Goal: Task Accomplishment & Management: Manage account settings

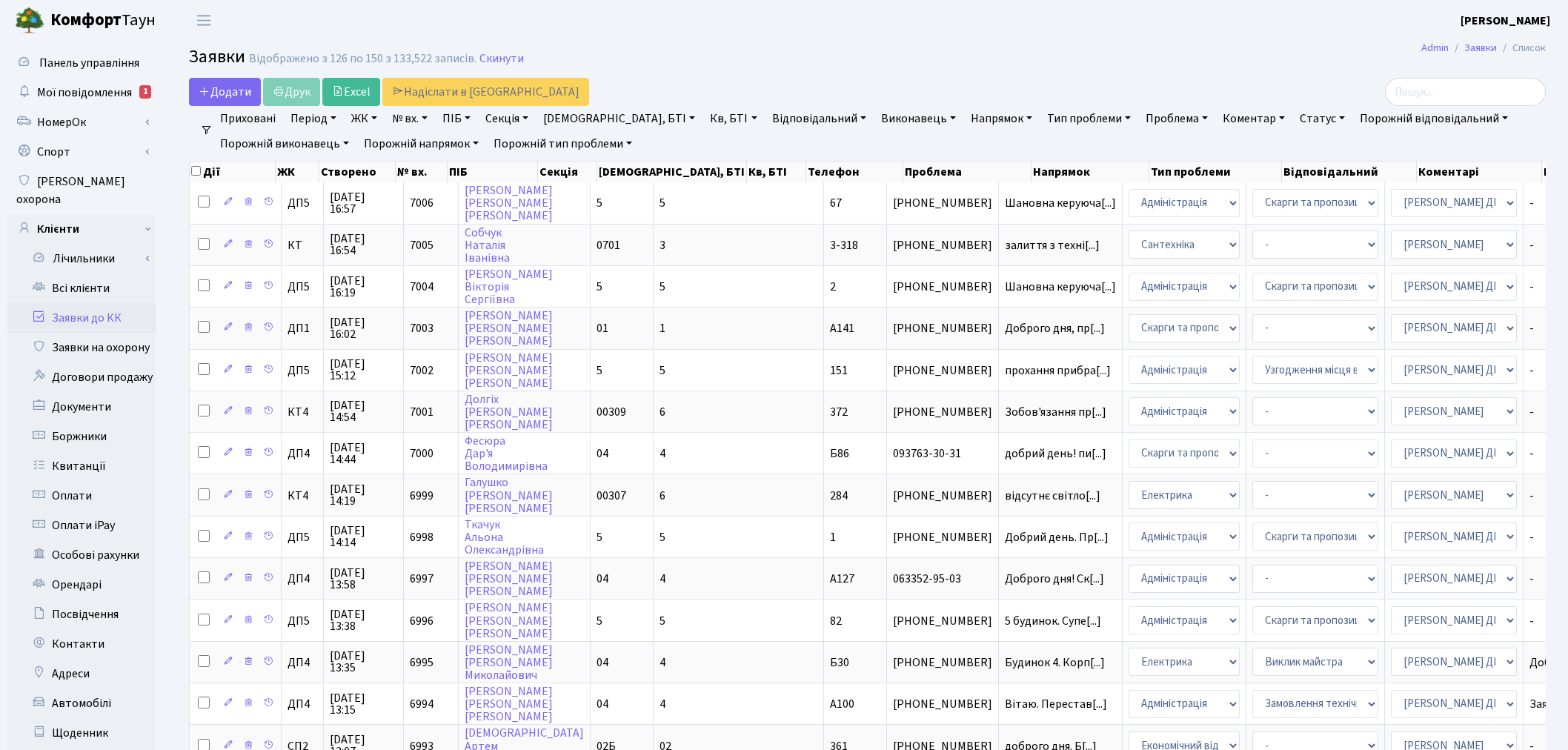
select select "25"
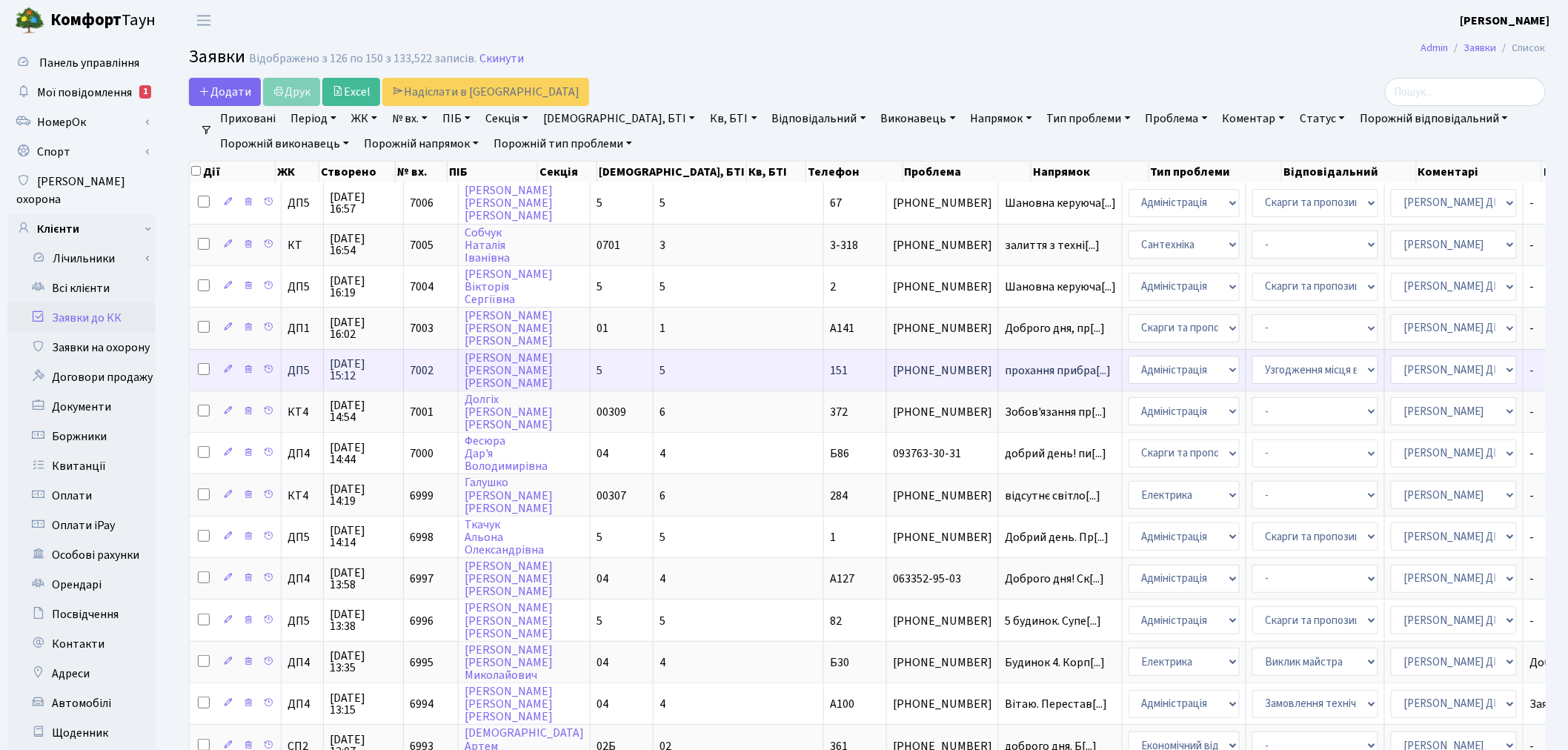
drag, startPoint x: 0, startPoint y: 163, endPoint x: 440, endPoint y: 342, distance: 475.0
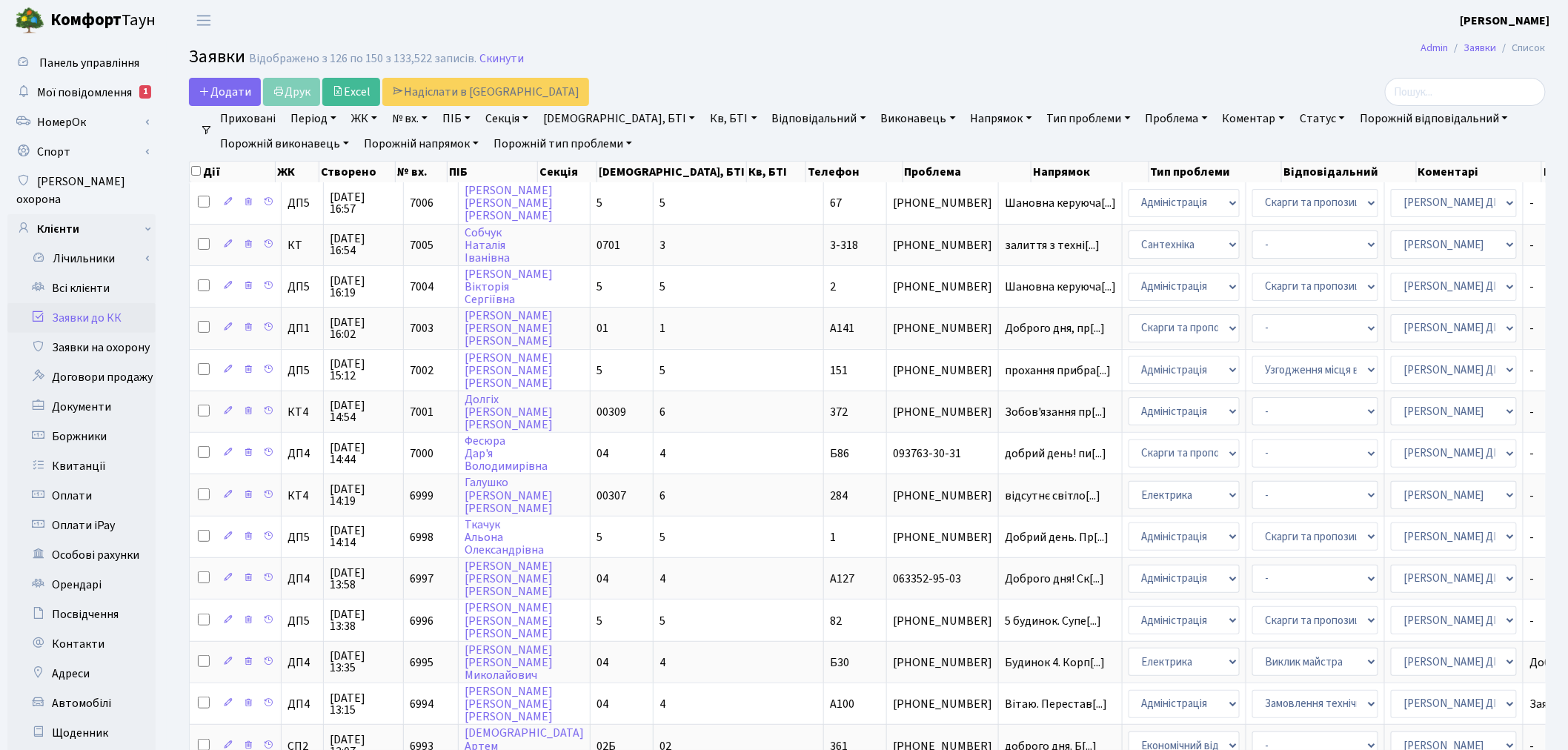
click at [135, 303] on link "Заявки до КК" at bounding box center [81, 318] width 148 height 30
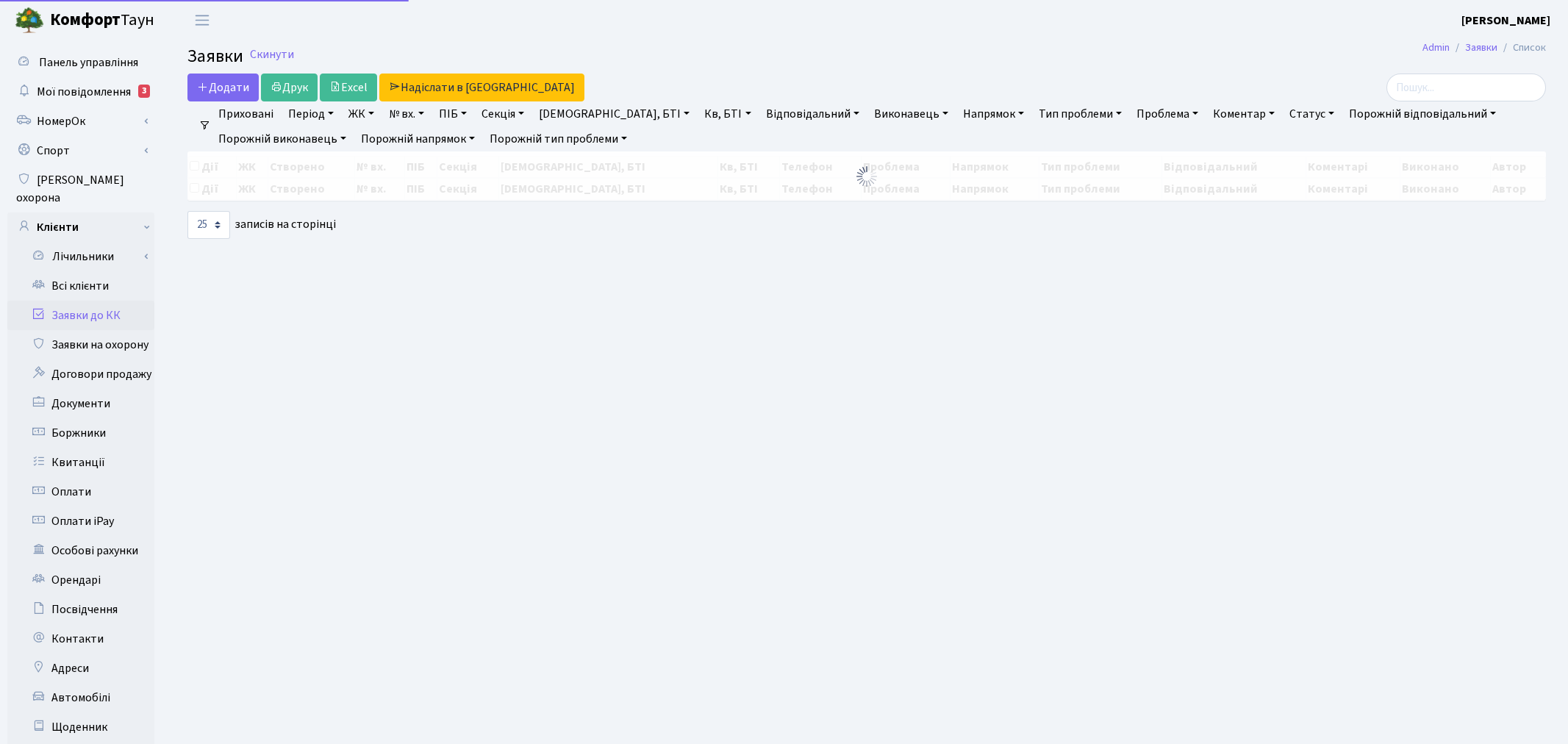
select select "25"
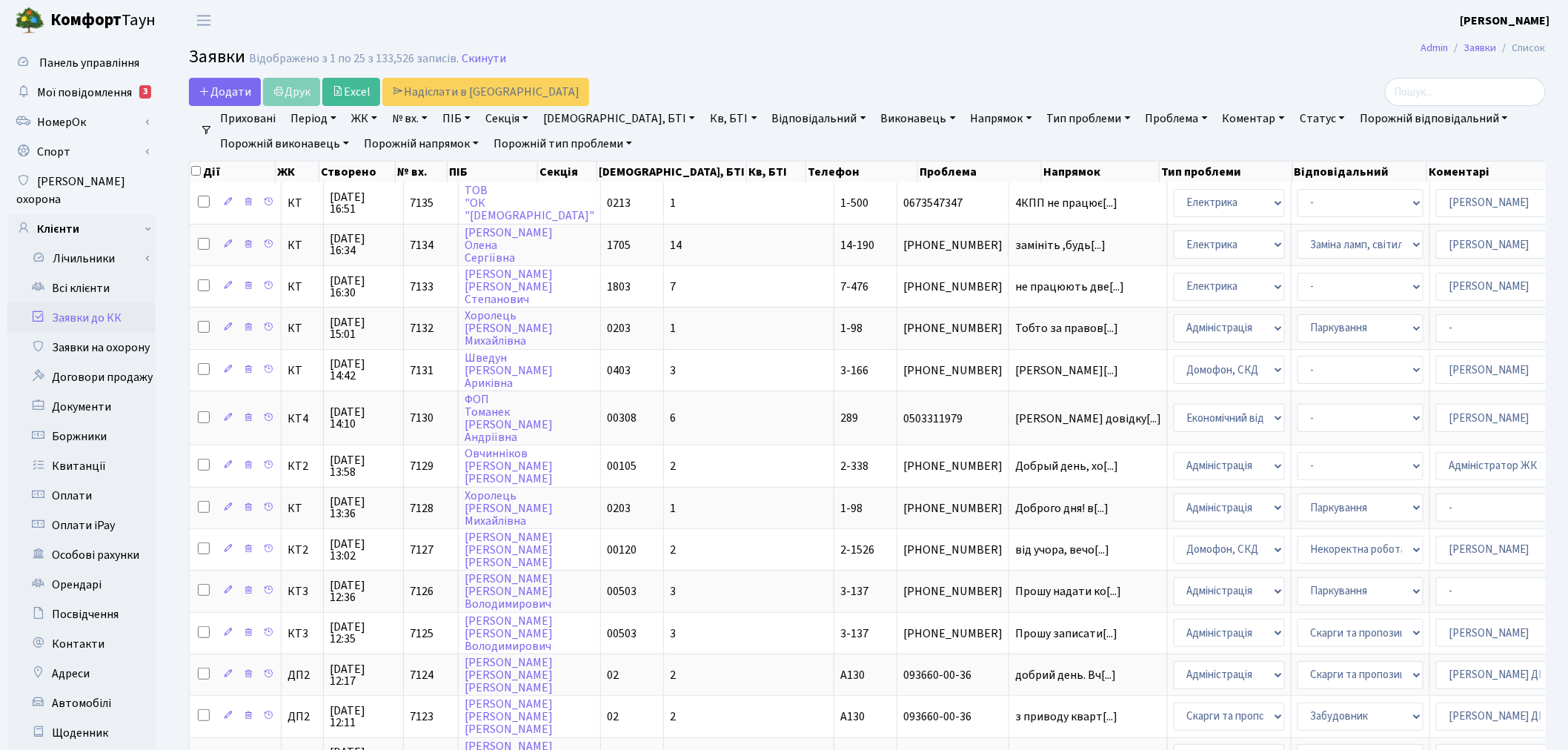
click at [404, 121] on link "№ вх." at bounding box center [410, 119] width 47 height 25
click at [418, 141] on input "text" at bounding box center [430, 148] width 86 height 28
type input "7137"
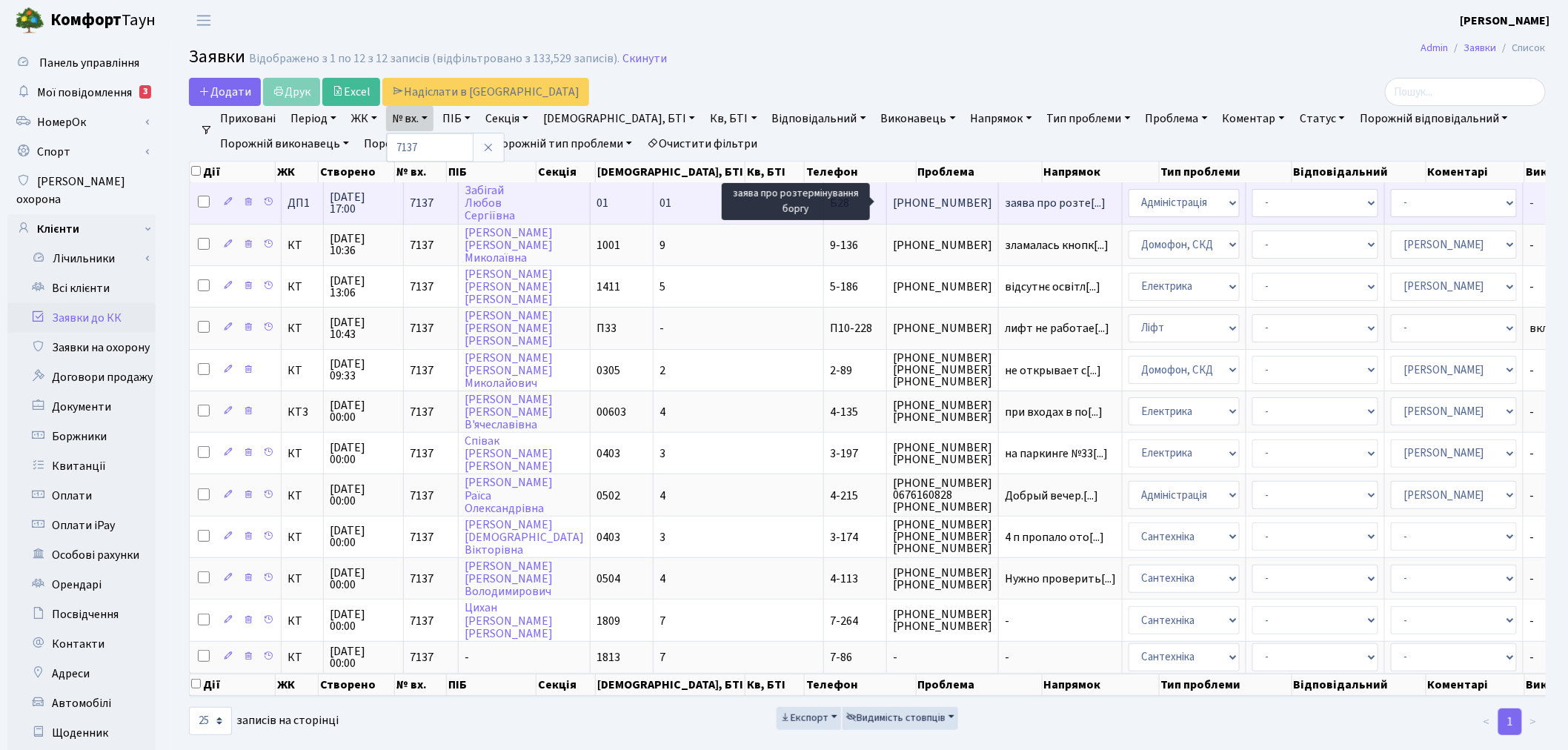
click at [1005, 196] on span "заява про розте[...]" at bounding box center [1055, 203] width 101 height 16
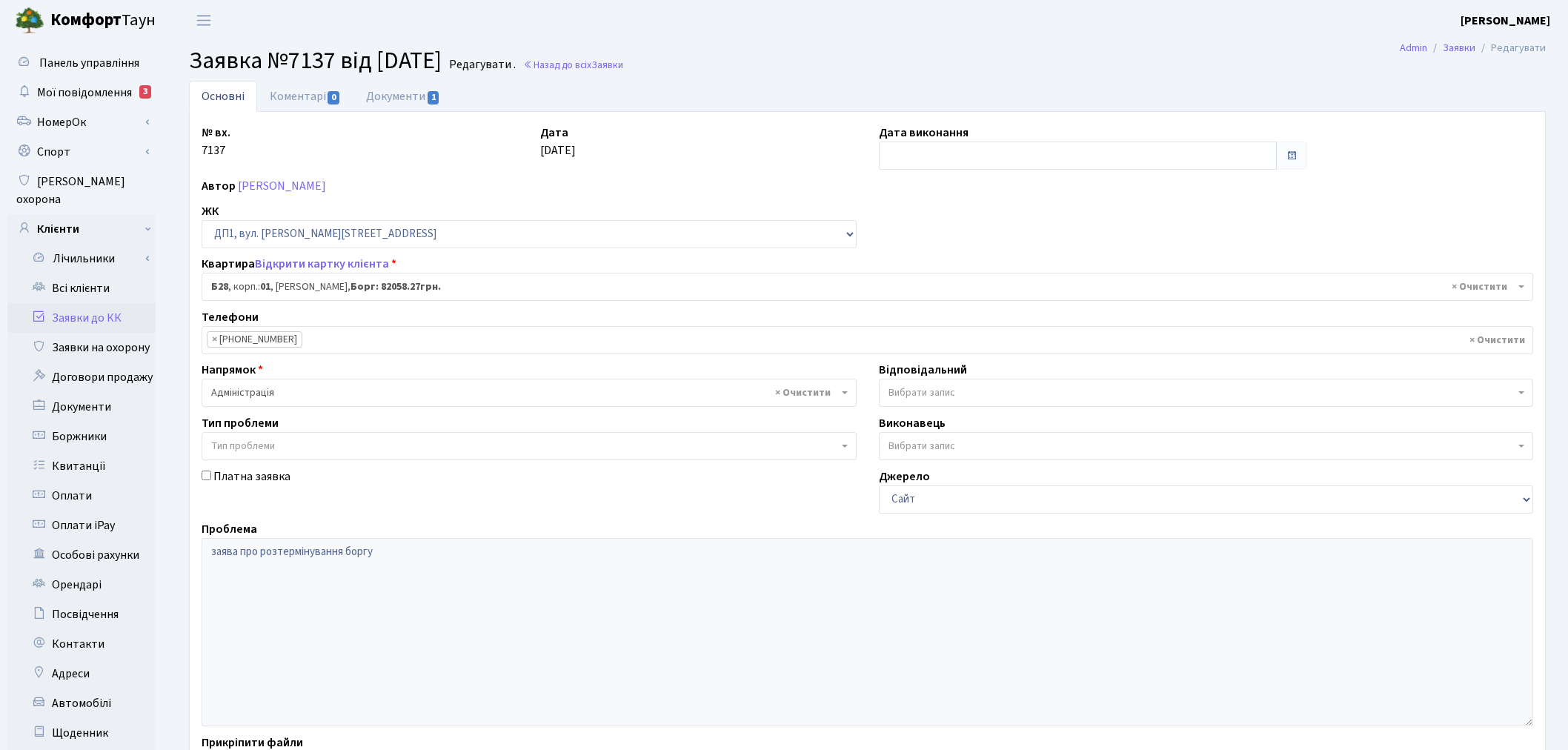
select select "30163"
click at [408, 104] on link "Документи 1" at bounding box center [403, 96] width 99 height 31
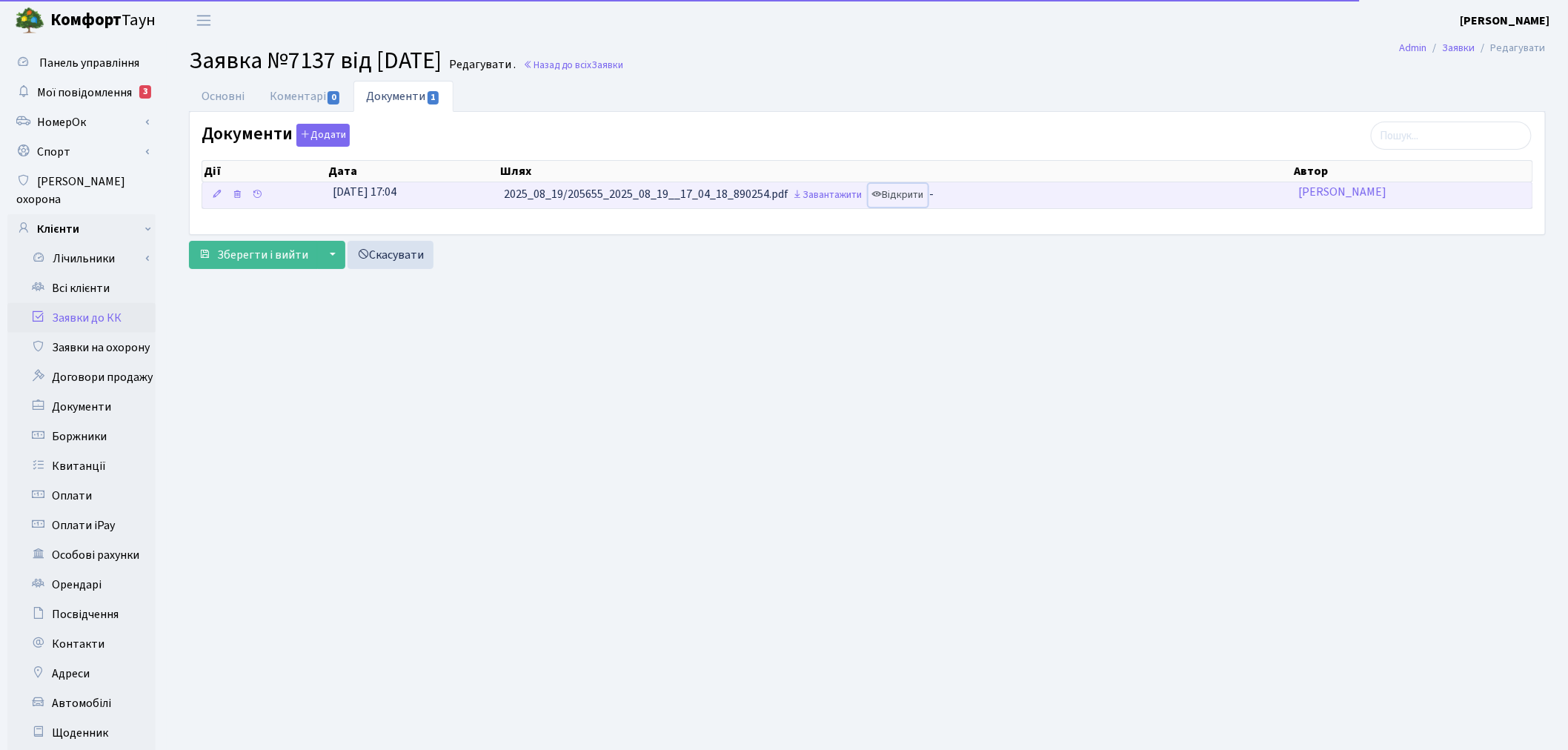
click at [906, 195] on link "Відкрити" at bounding box center [898, 195] width 60 height 23
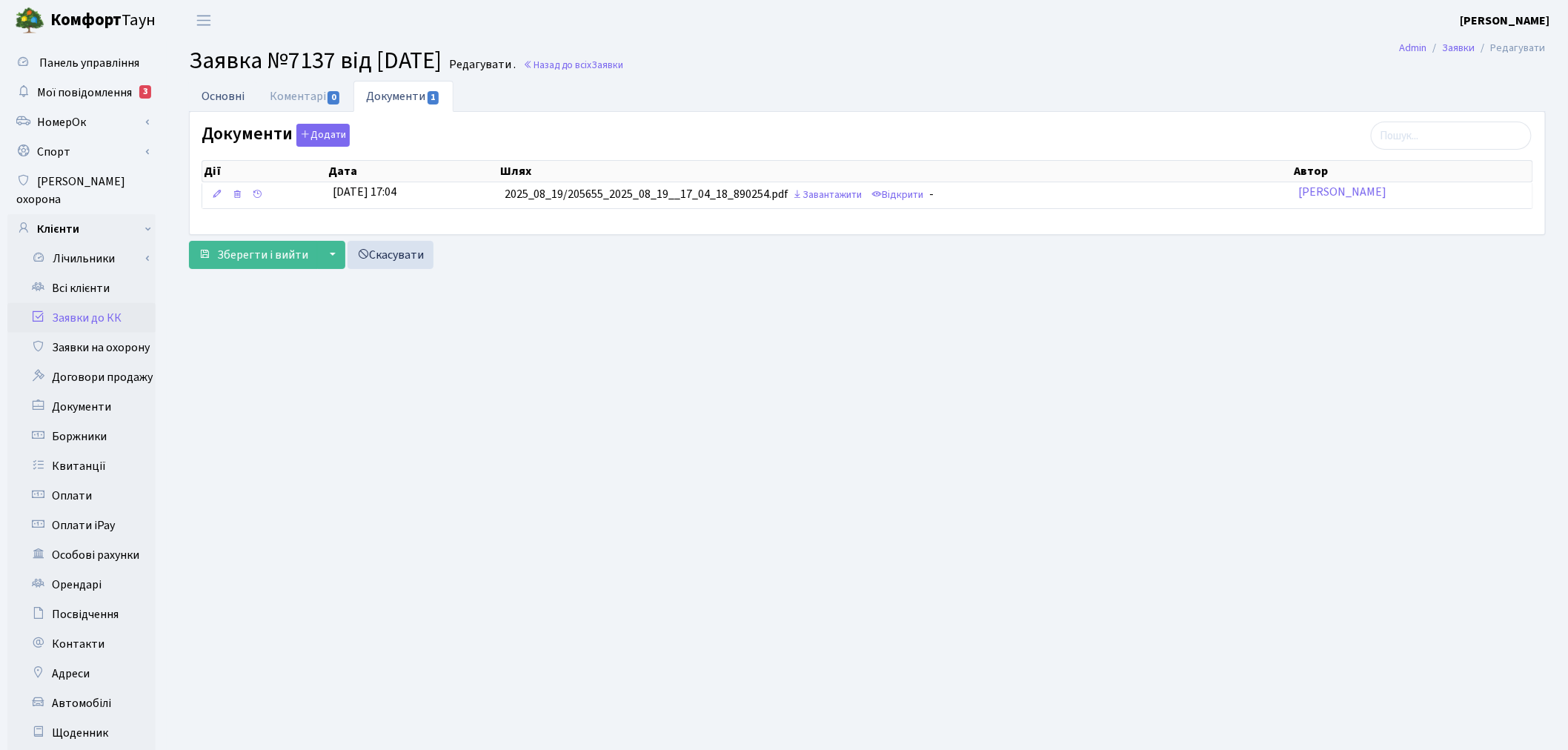
click at [225, 104] on link "Основні" at bounding box center [223, 96] width 68 height 31
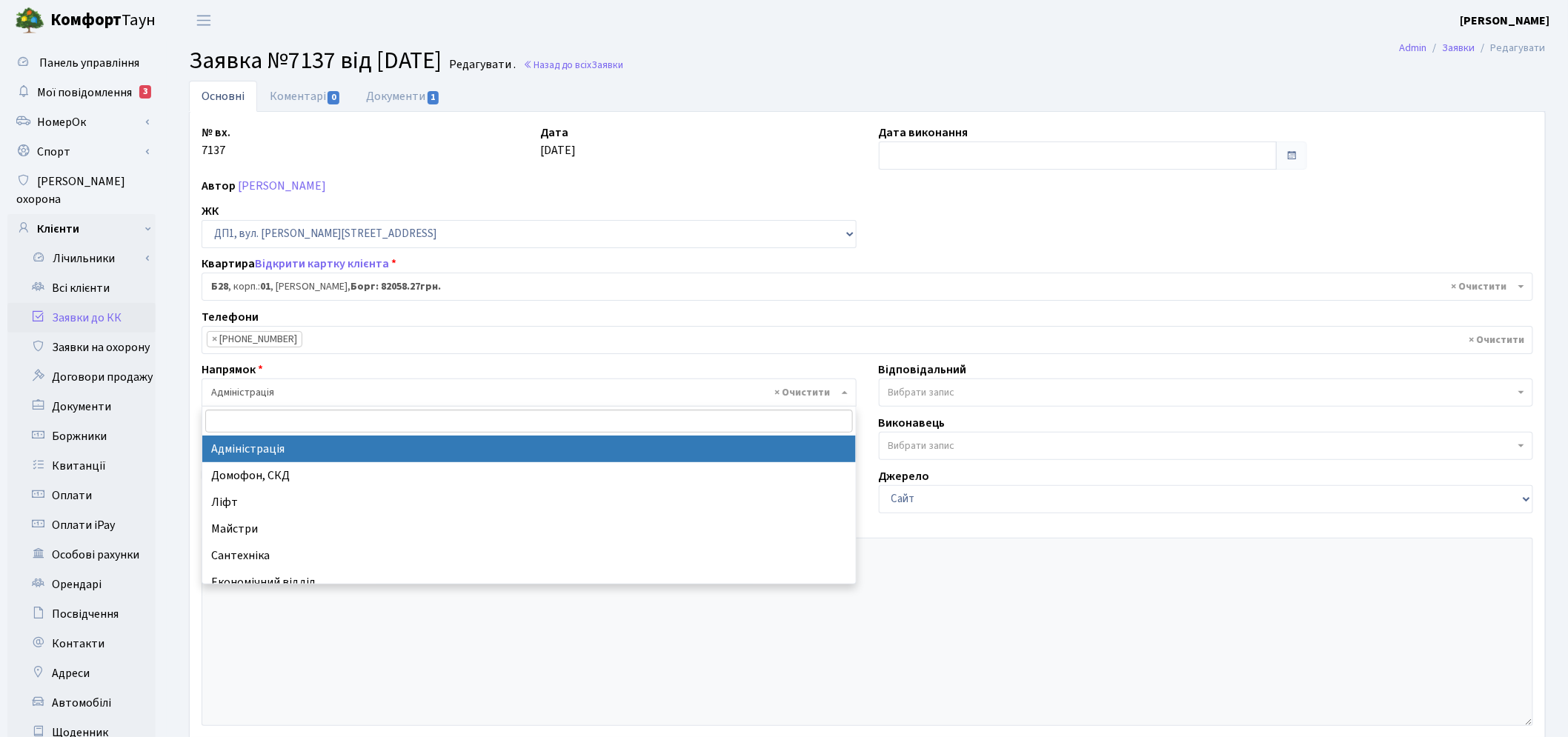
click at [360, 389] on span "× Адміністрація" at bounding box center [524, 392] width 627 height 15
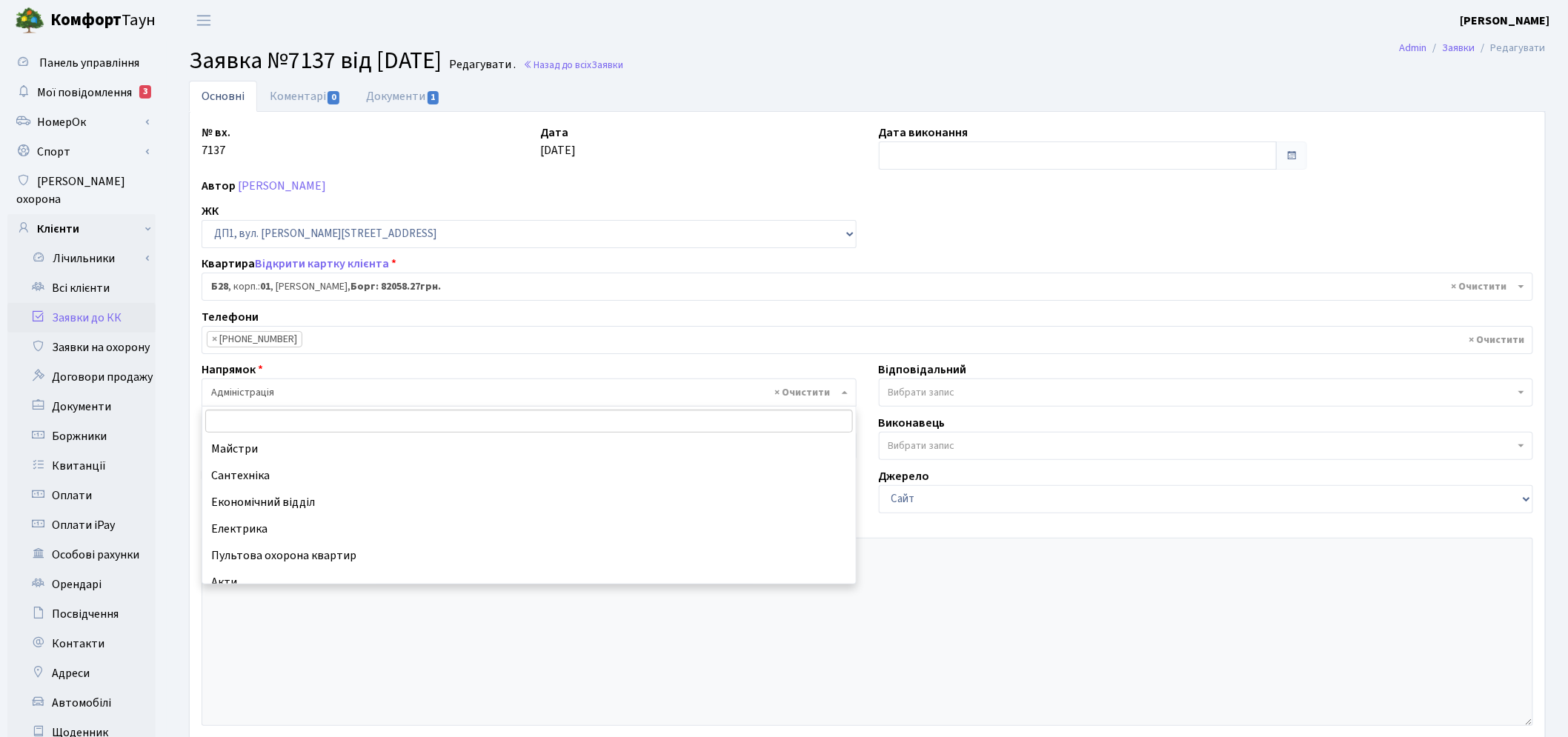
scroll to position [82, 0]
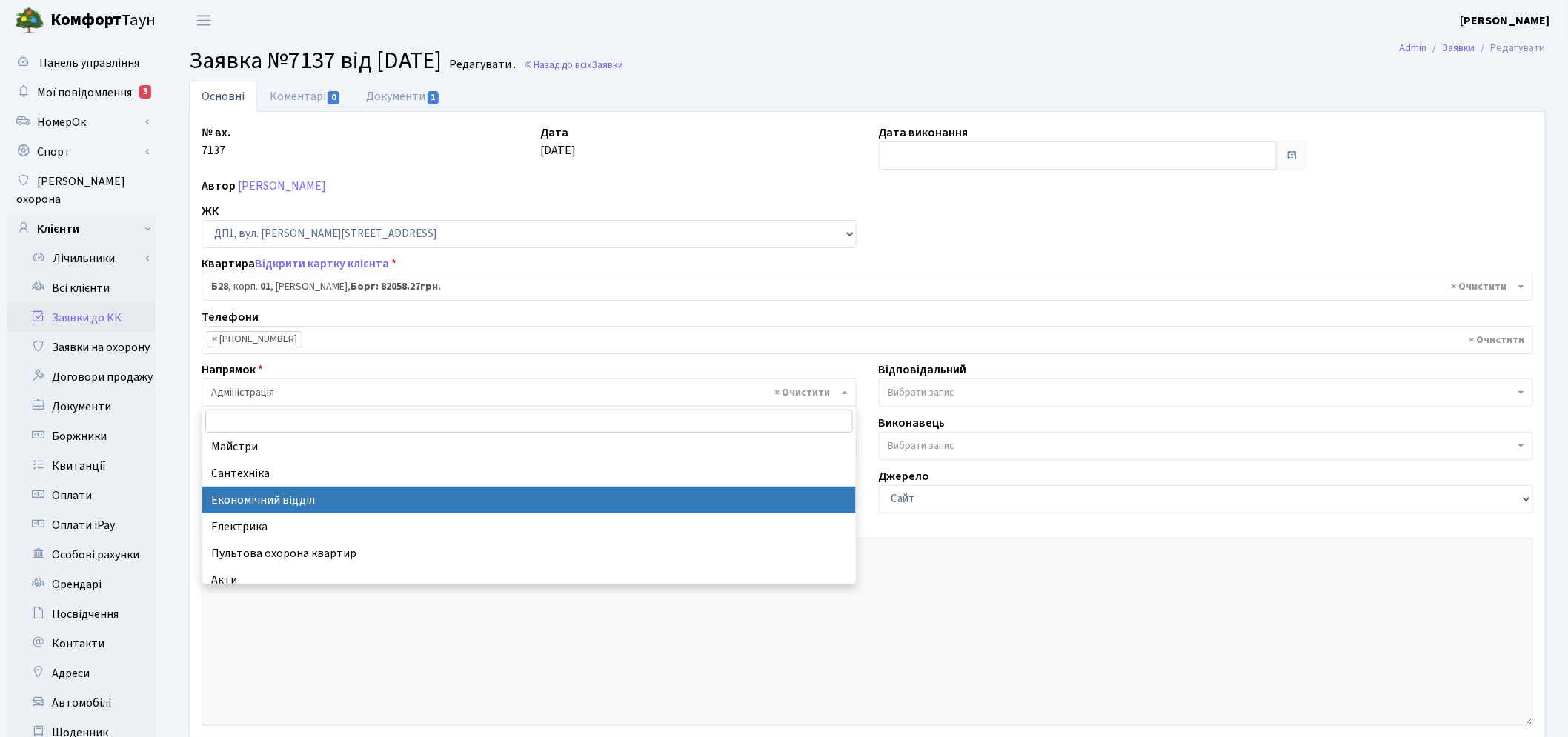
select select "9"
select select
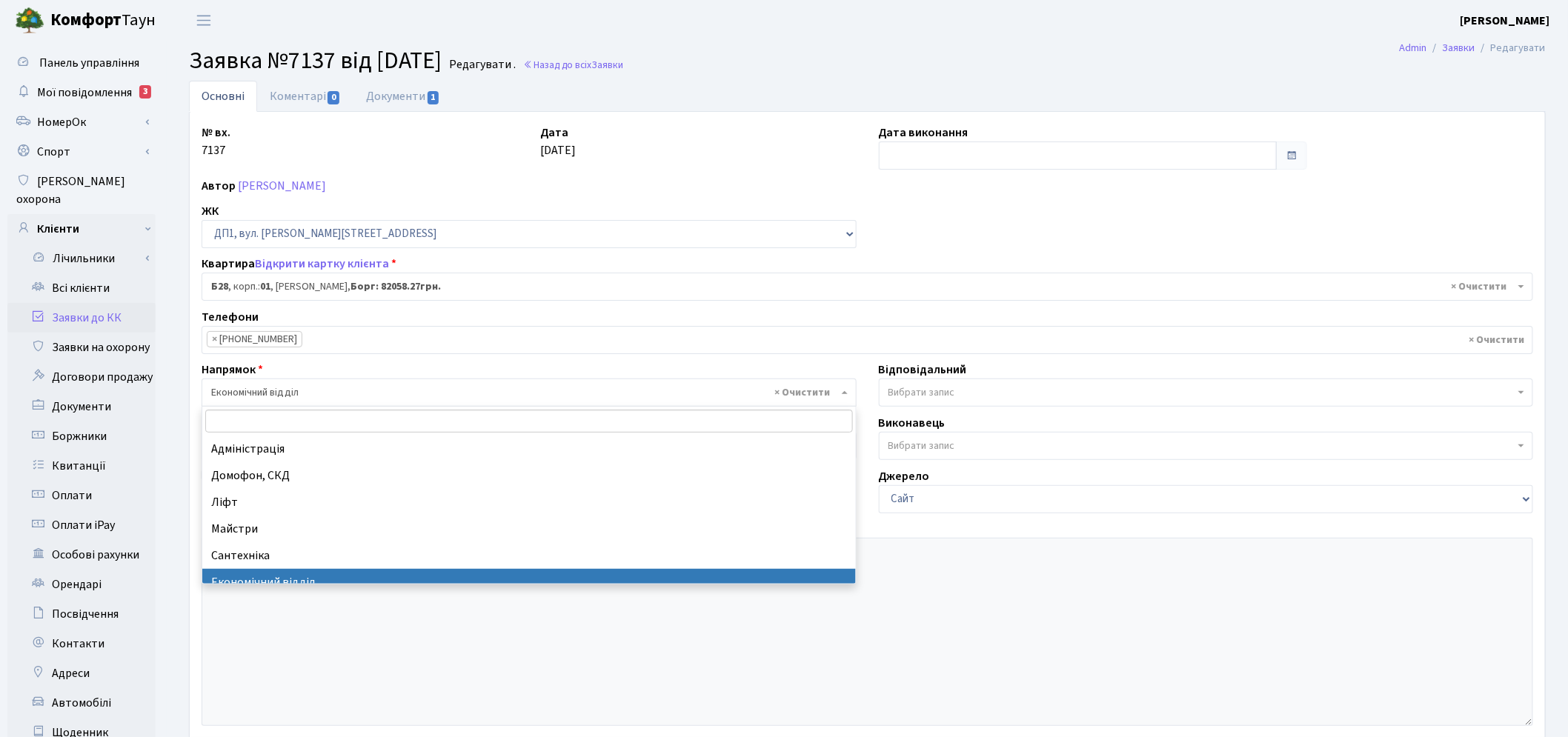
click at [353, 388] on span "× Економічний відділ" at bounding box center [524, 392] width 627 height 15
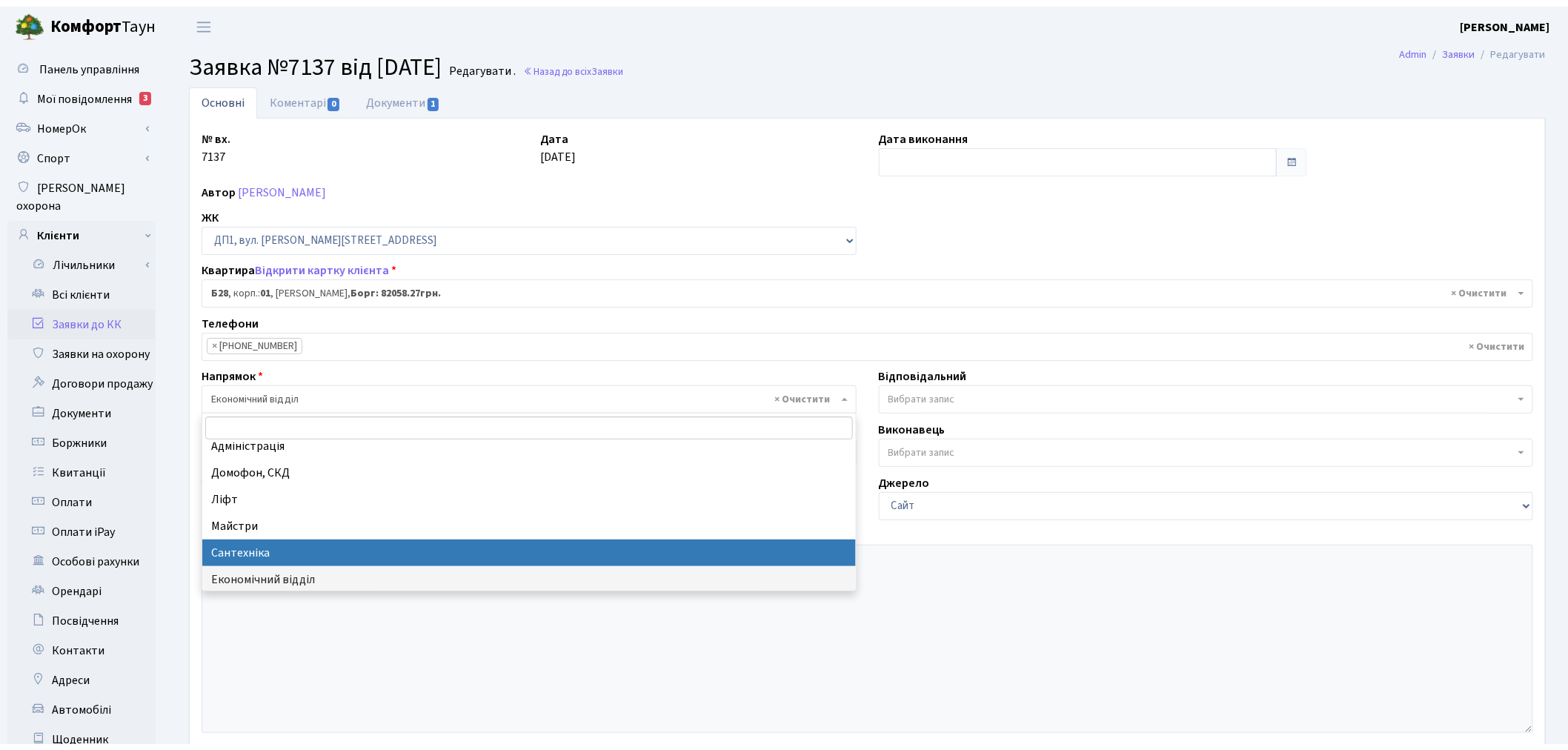
scroll to position [0, 0]
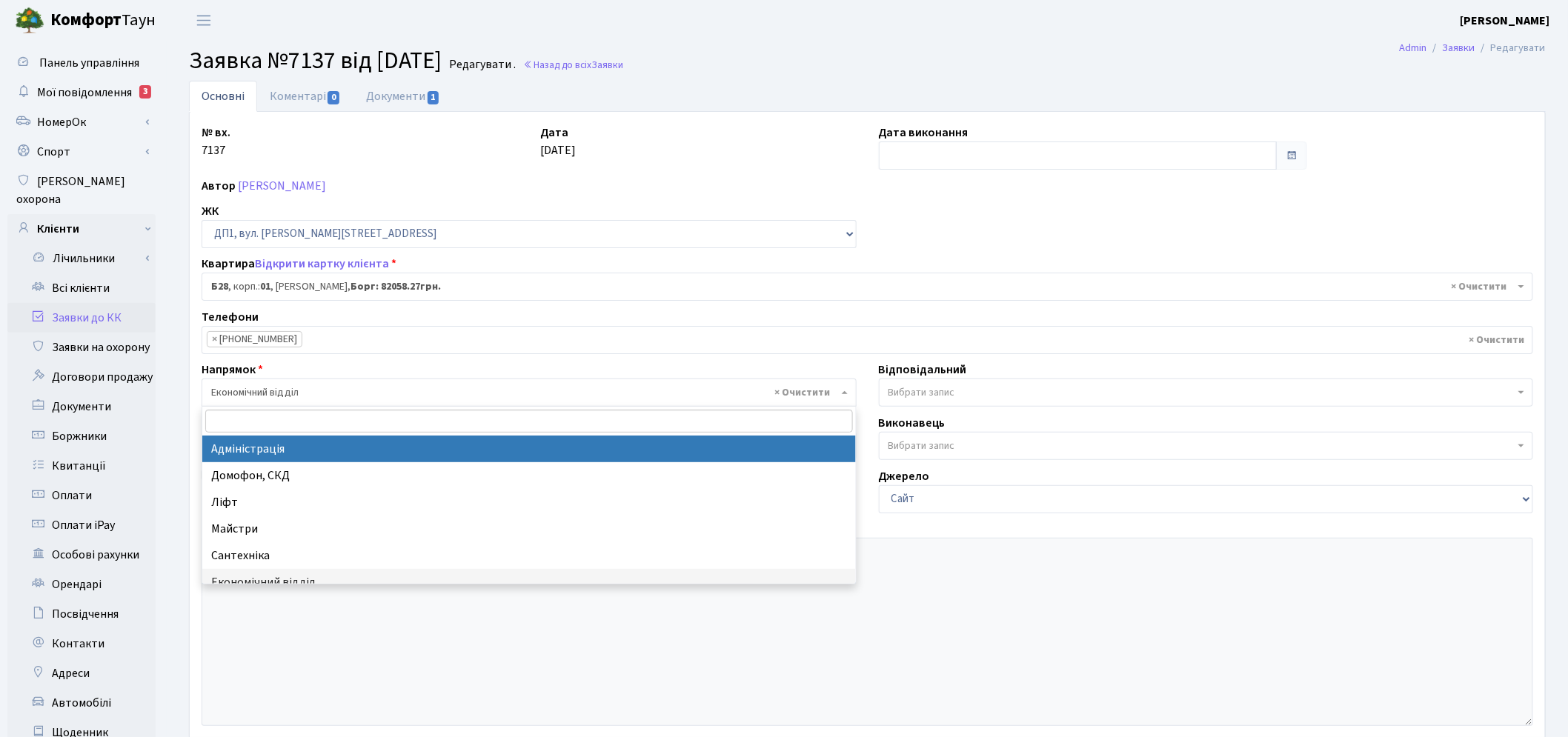
select select "5"
select select
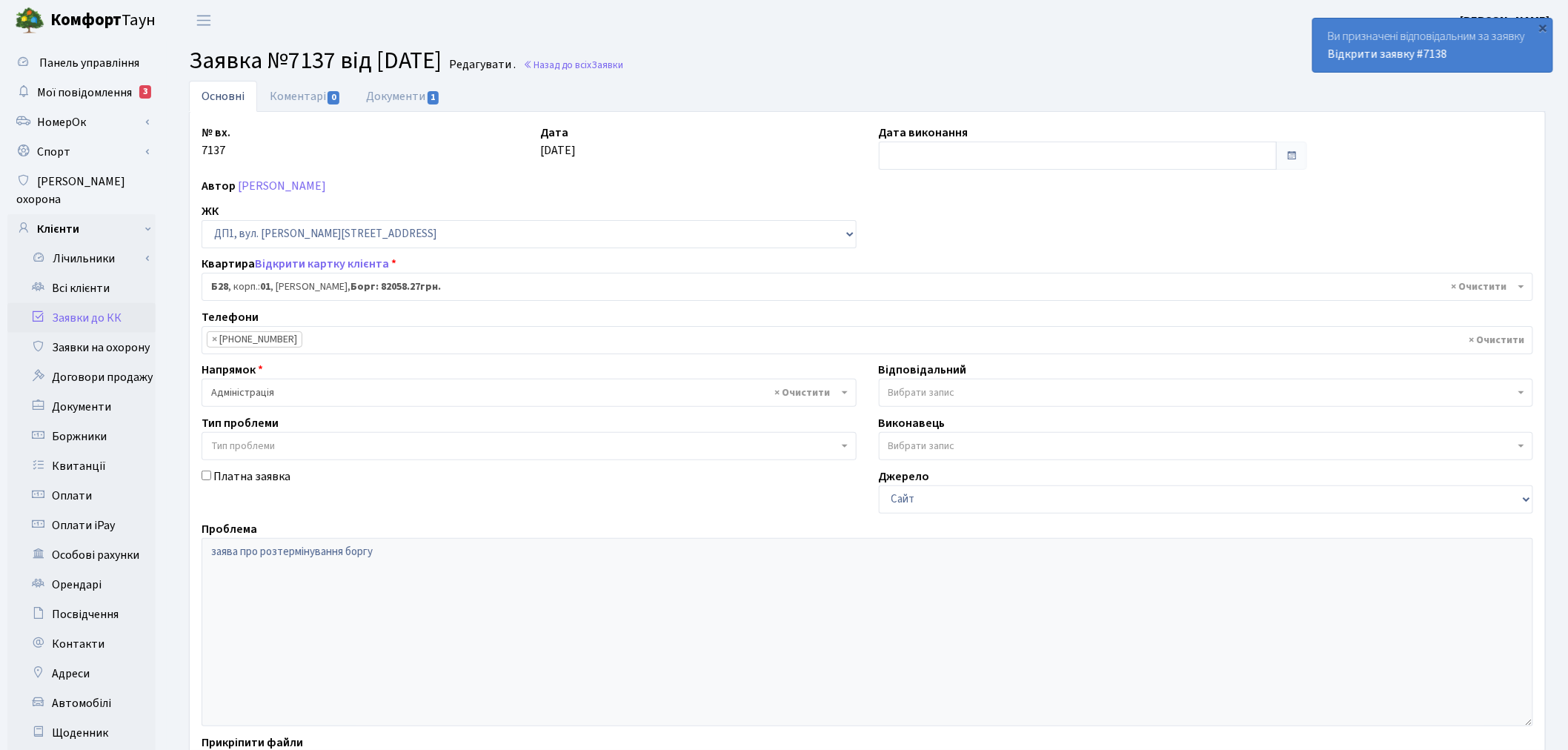
click at [126, 303] on link "Заявки до КК" at bounding box center [81, 318] width 148 height 30
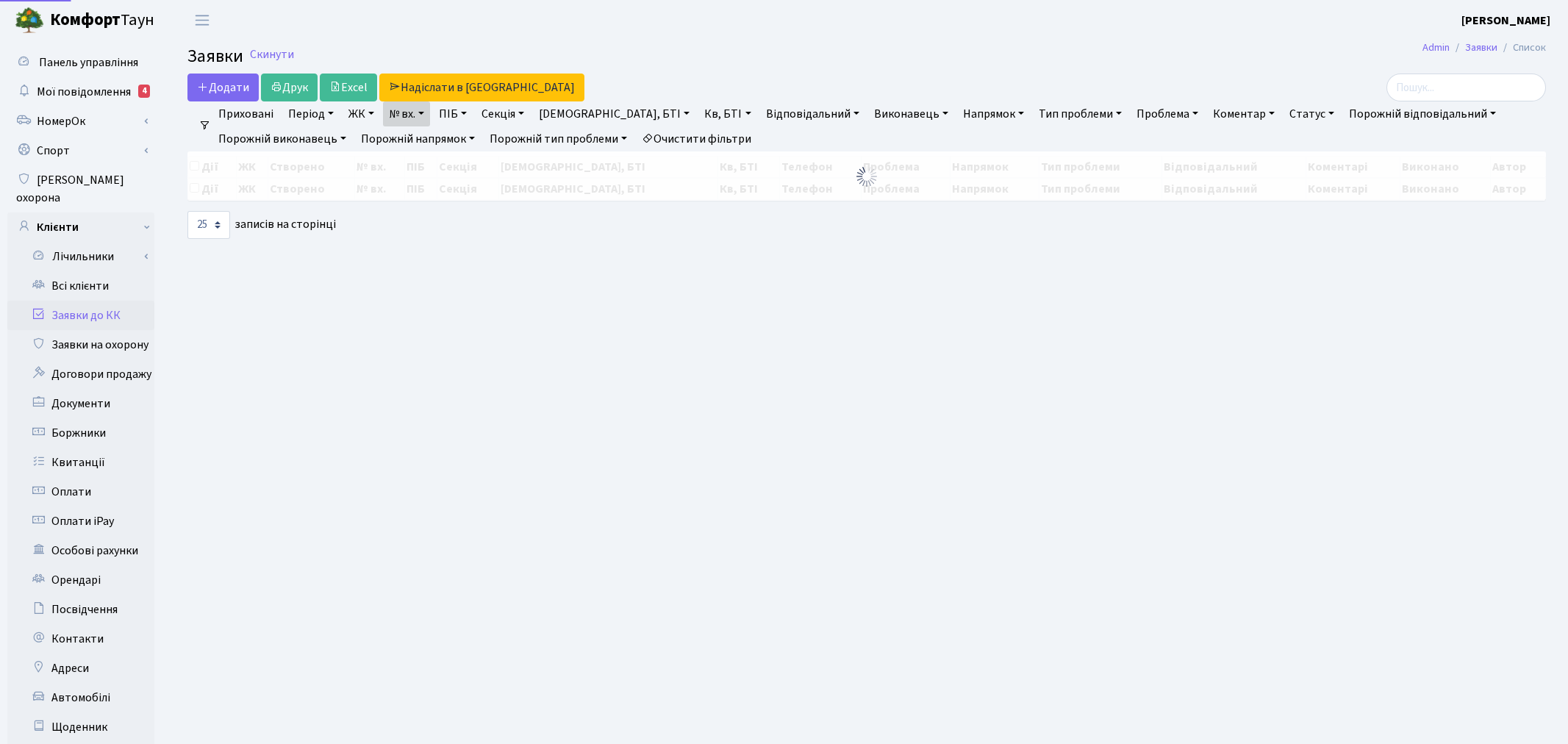
select select "25"
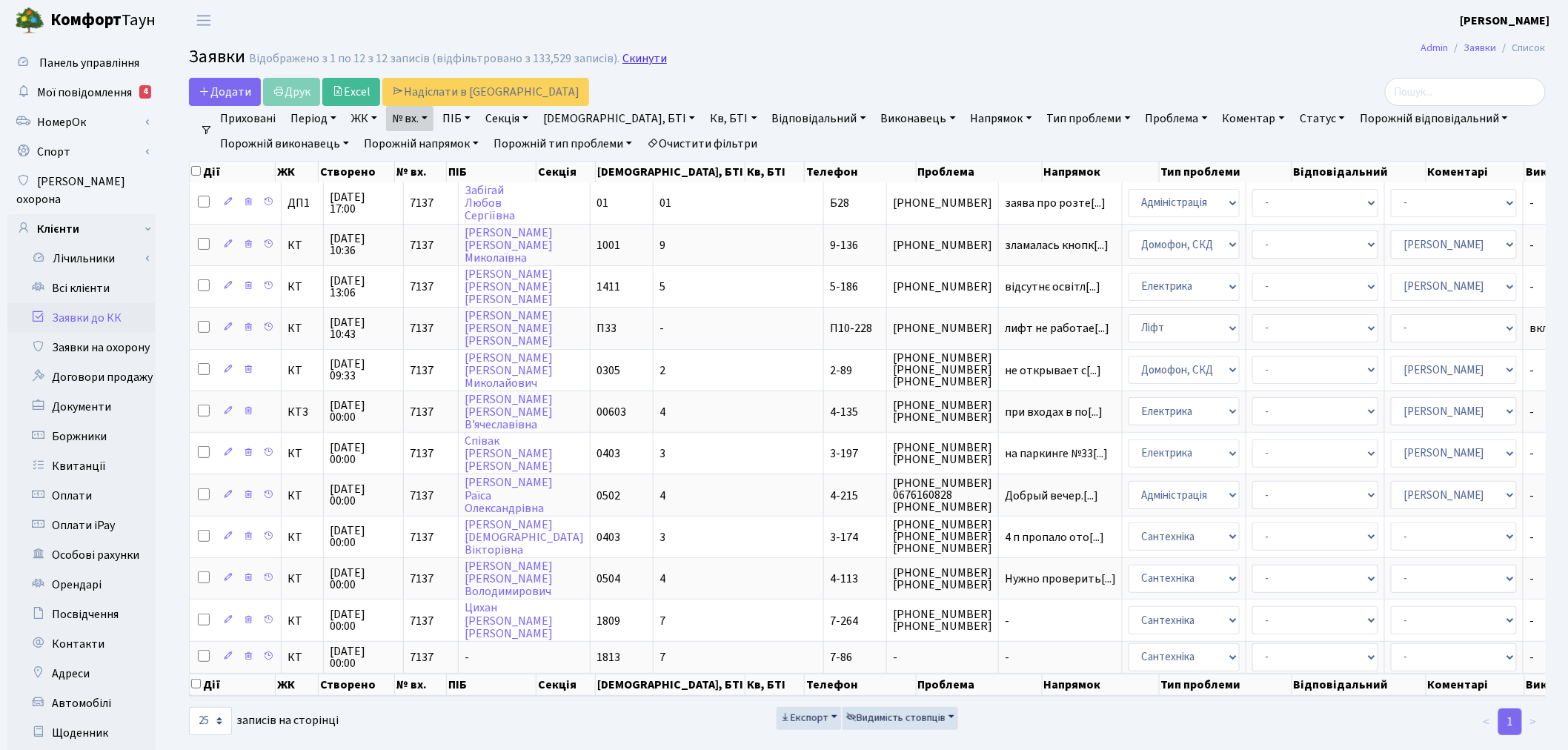
click at [638, 60] on link "Скинути" at bounding box center [645, 59] width 45 height 14
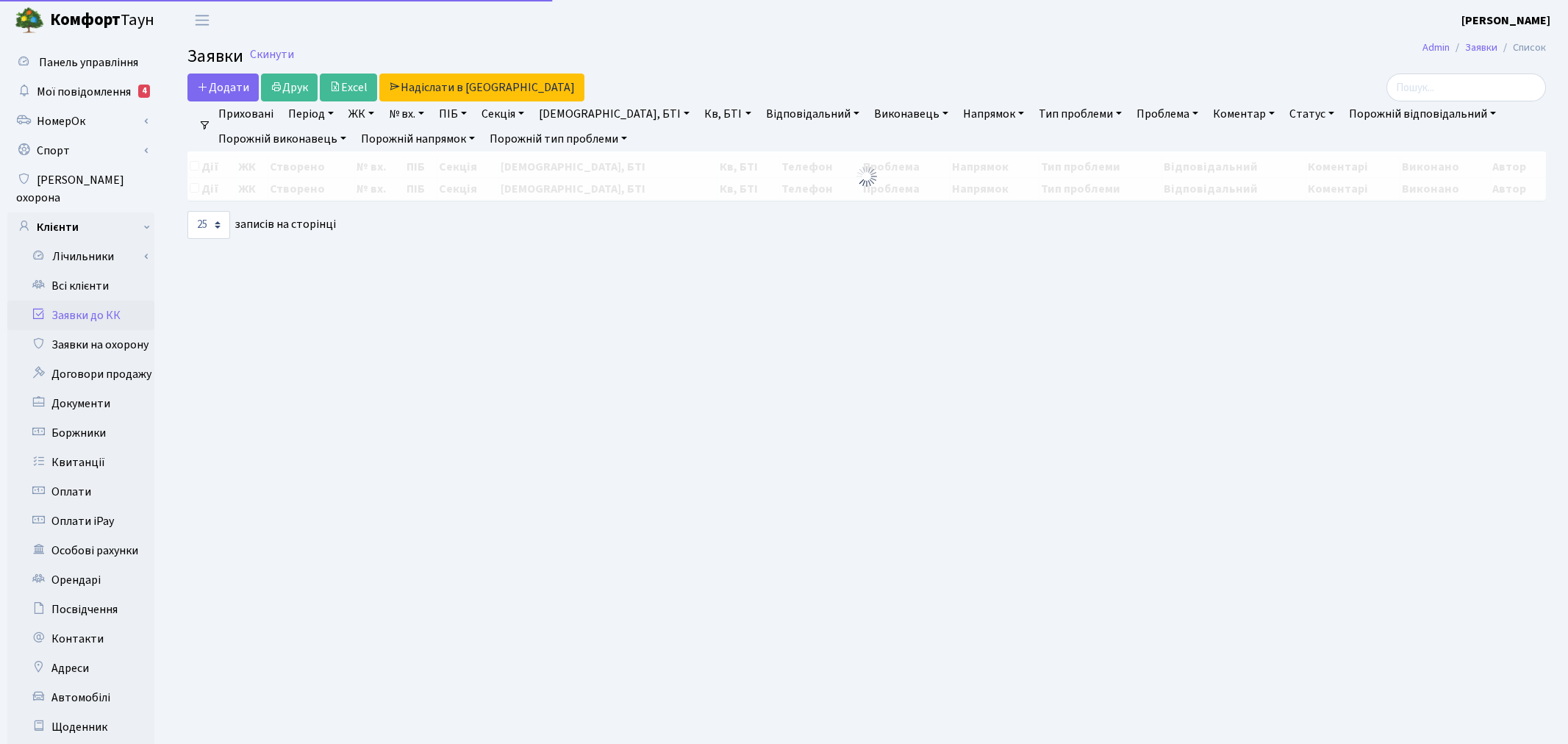
select select "25"
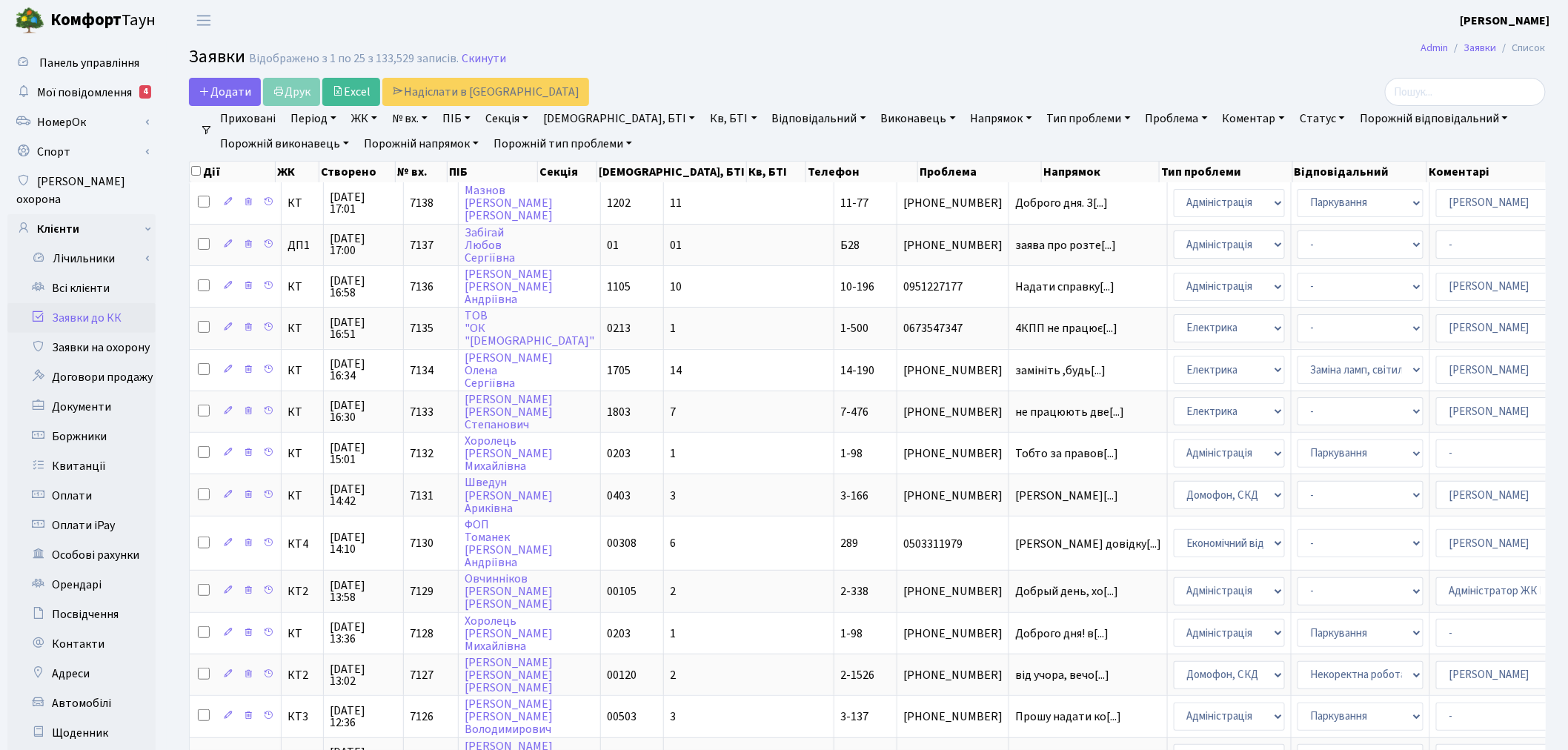
click at [369, 116] on link "ЖК" at bounding box center [364, 119] width 38 height 25
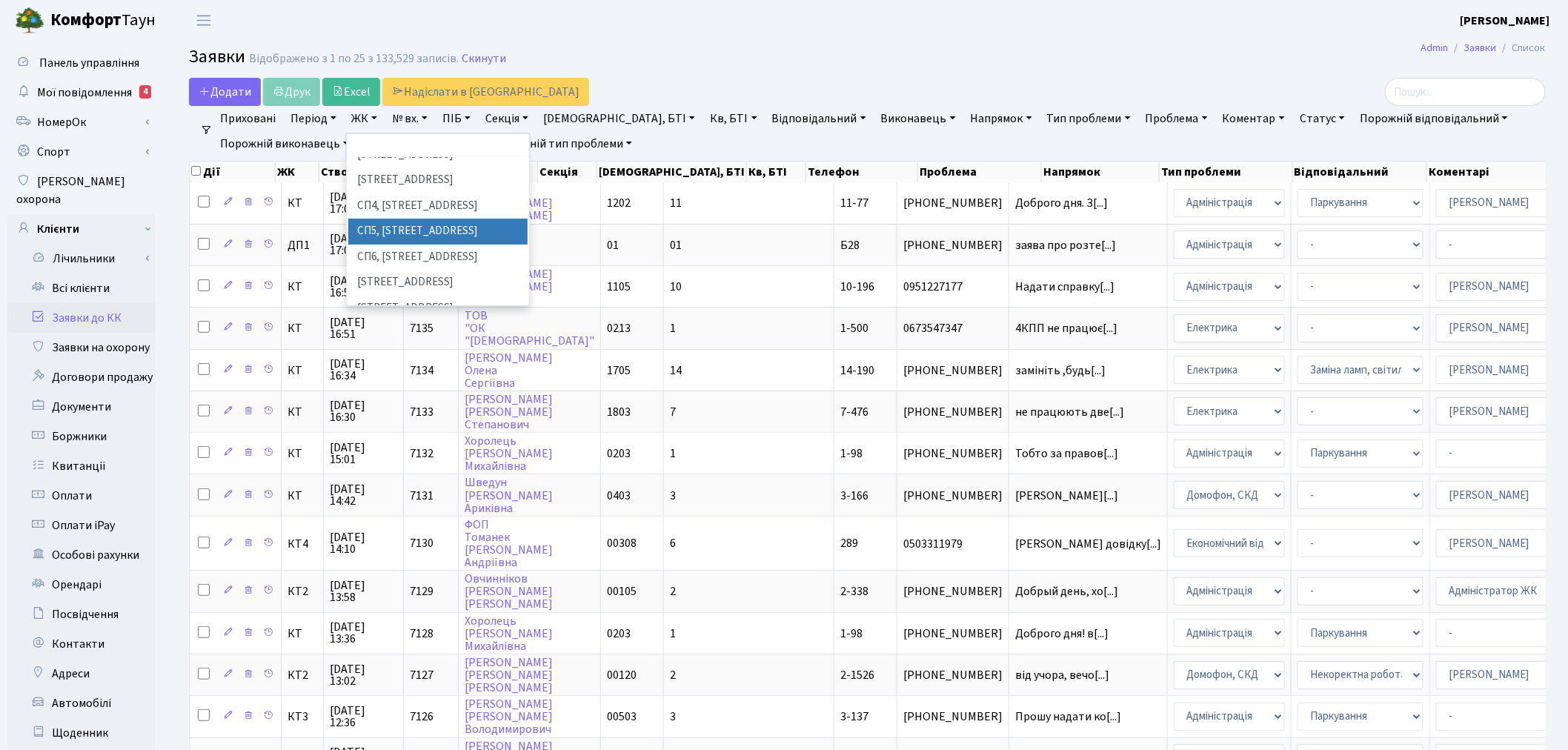
scroll to position [329, 0]
click at [453, 262] on li "[STREET_ADDRESS]" at bounding box center [438, 274] width 179 height 26
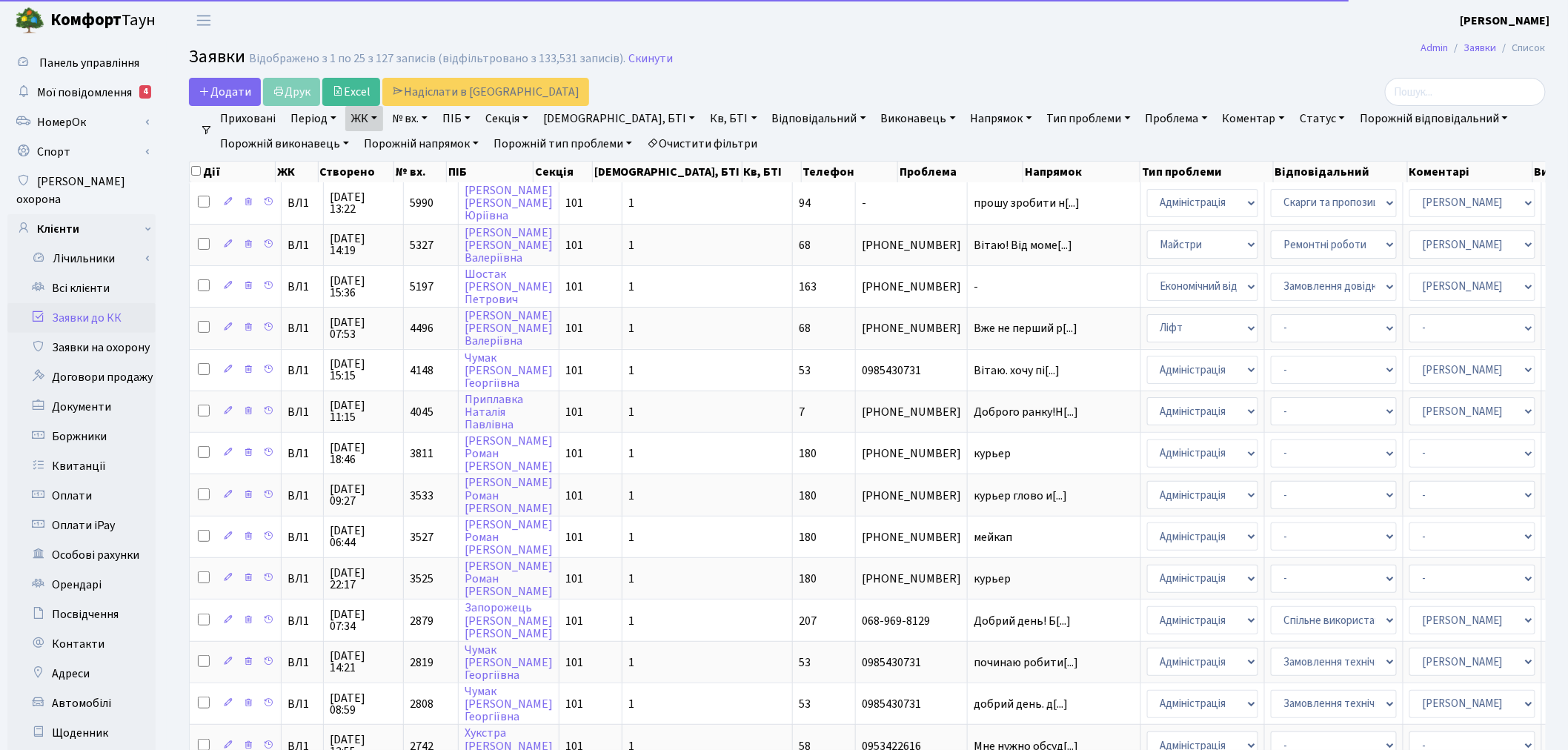
click at [362, 119] on link "ЖК" at bounding box center [364, 119] width 38 height 25
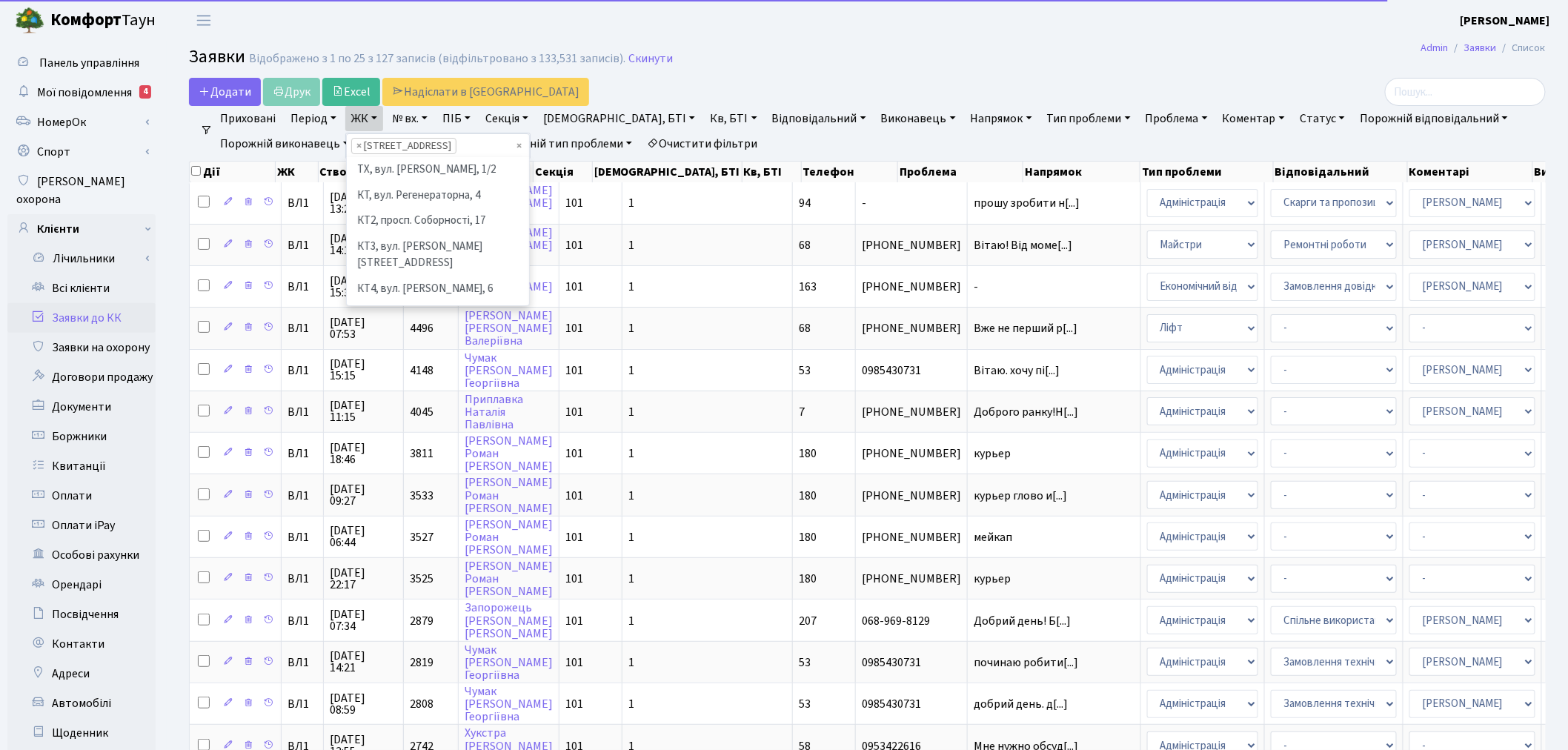
scroll to position [357, 0]
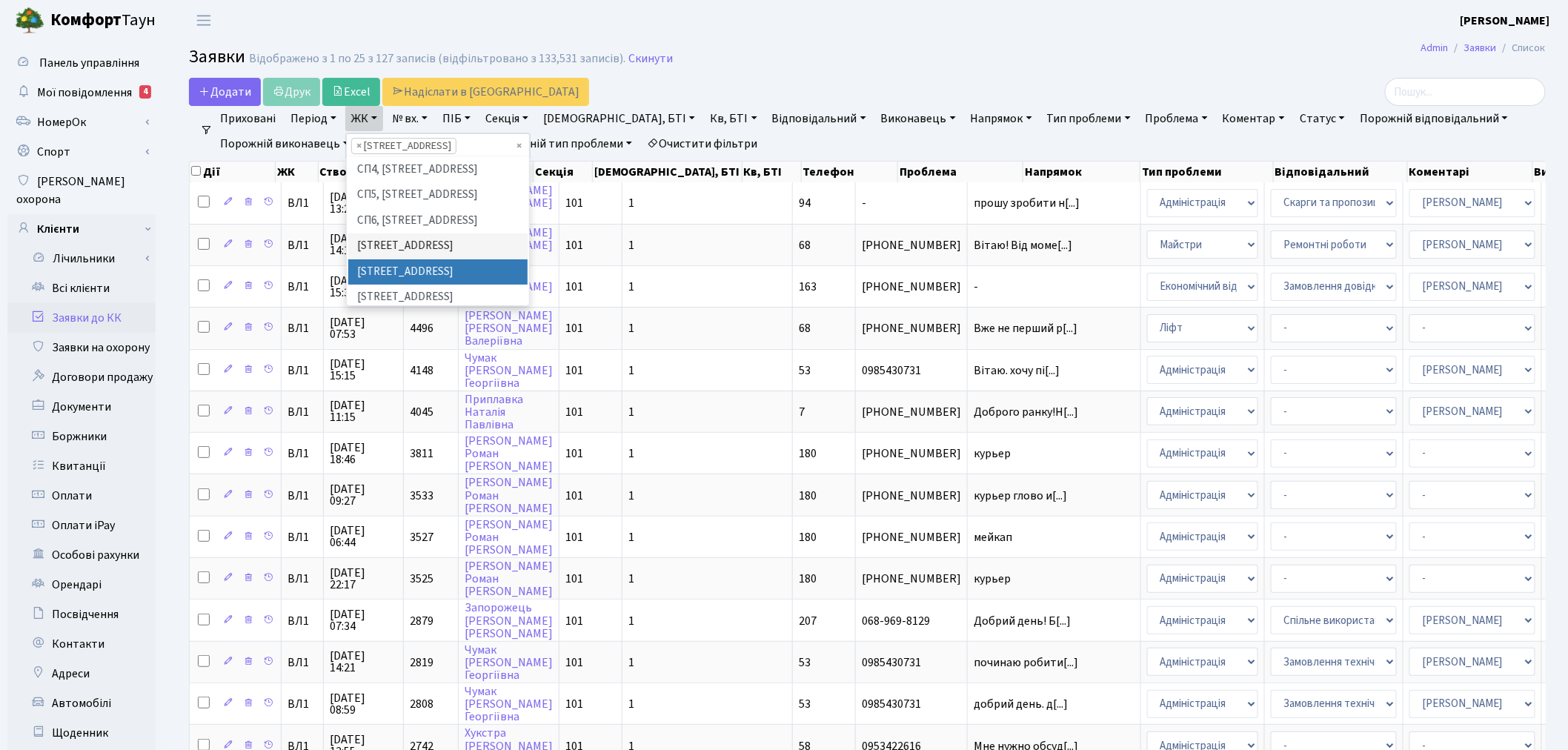
click at [433, 259] on li "[STREET_ADDRESS]" at bounding box center [438, 272] width 179 height 26
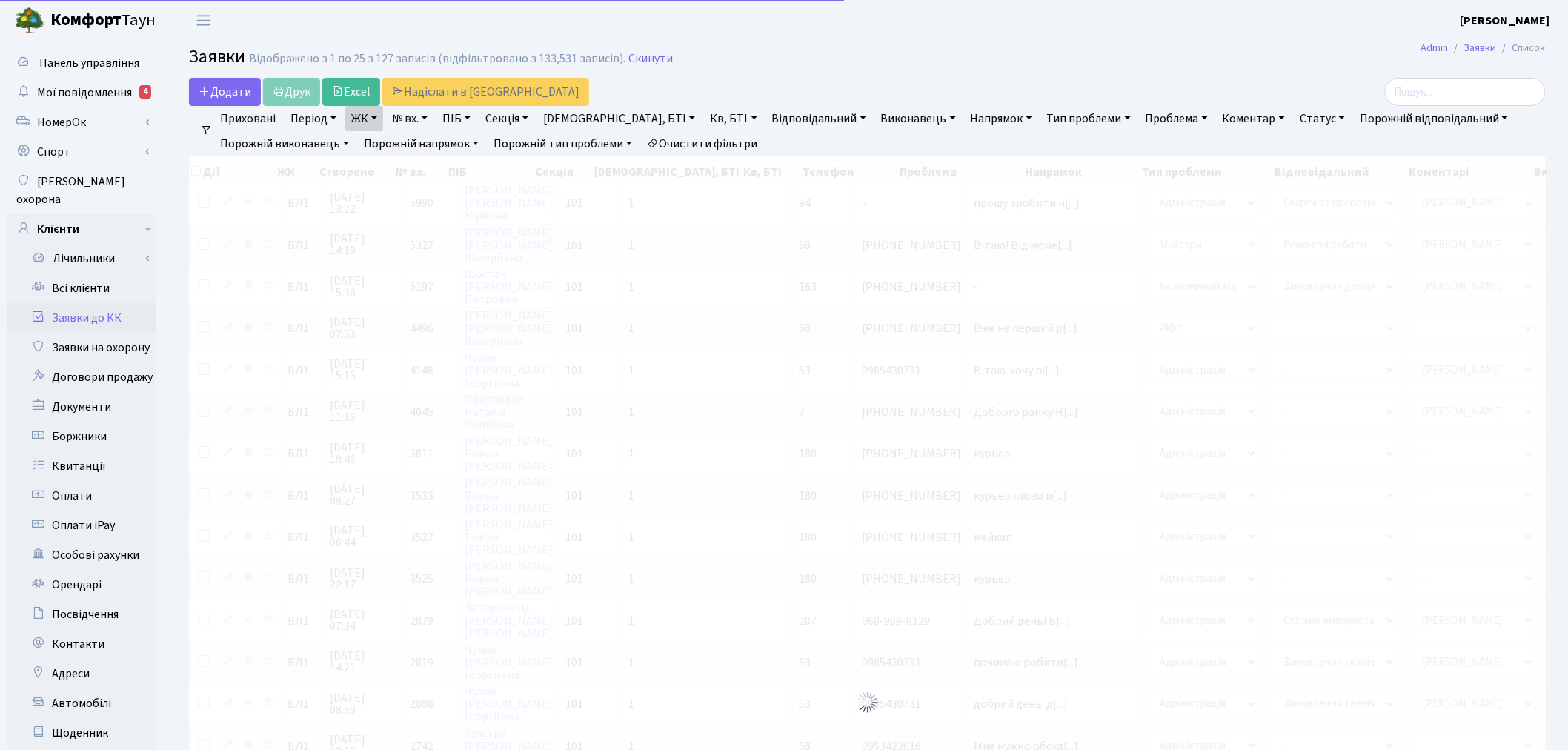
click at [367, 126] on link "ЖК" at bounding box center [364, 119] width 38 height 25
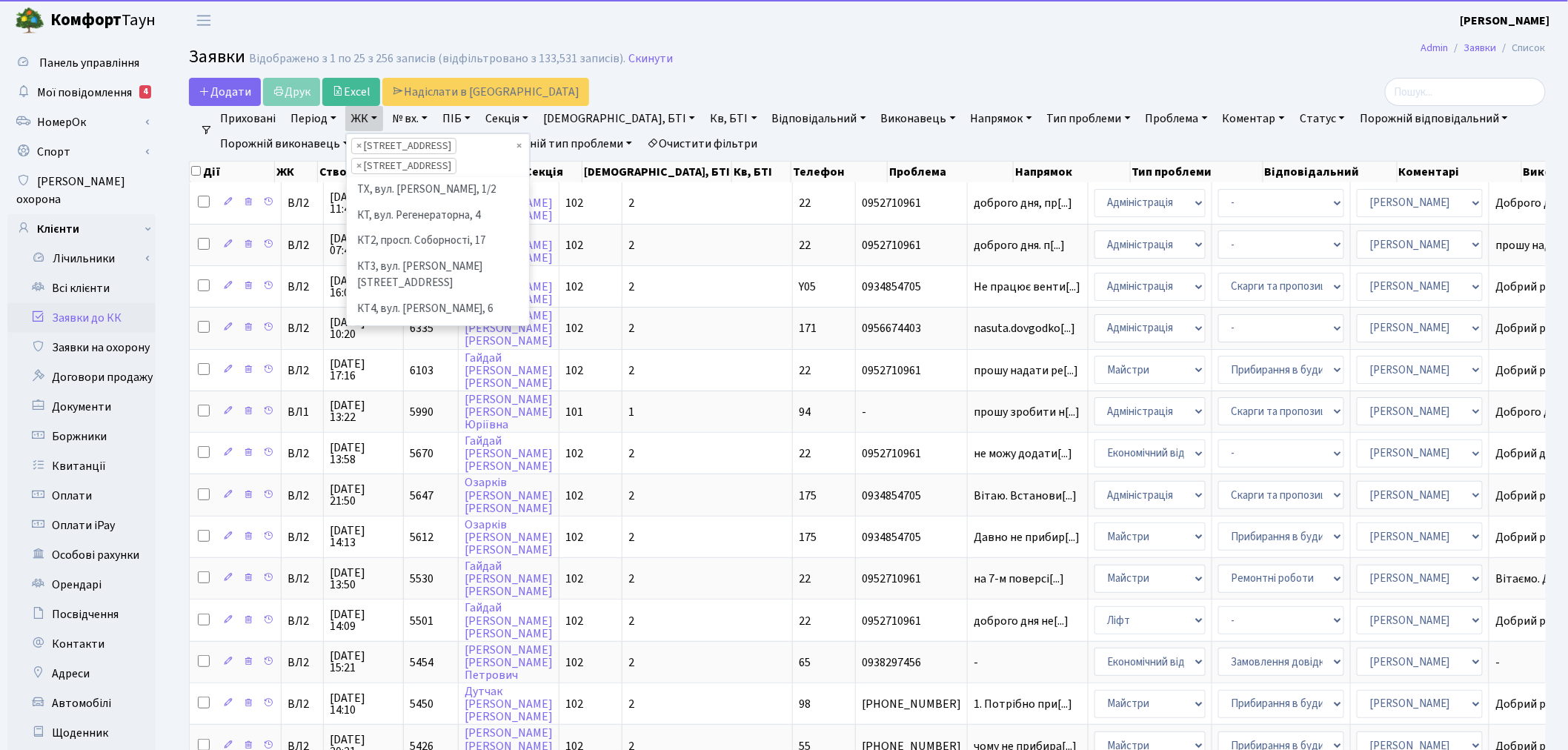
scroll to position [382, 0]
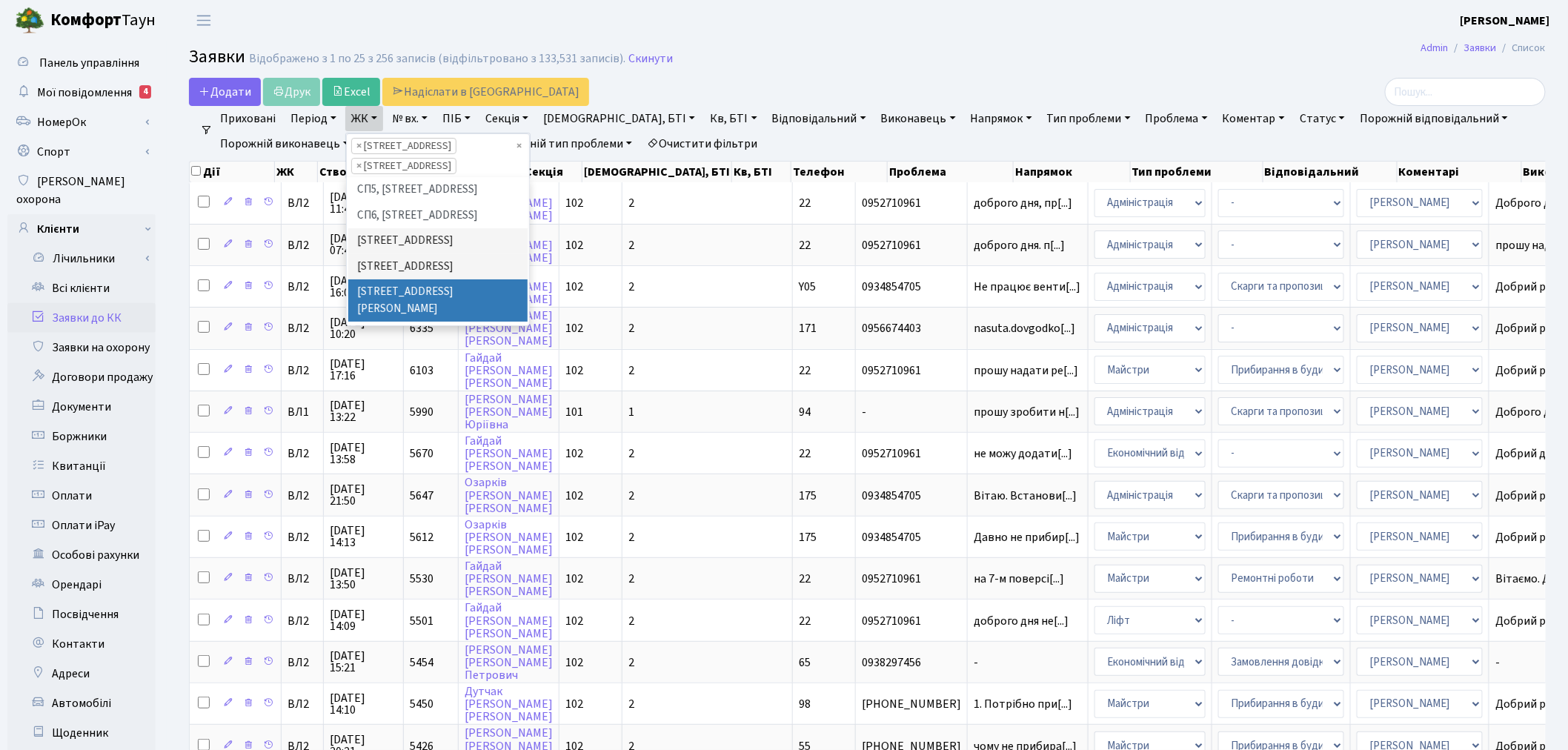
click at [426, 280] on li "[STREET_ADDRESS][PERSON_NAME]" at bounding box center [438, 301] width 179 height 42
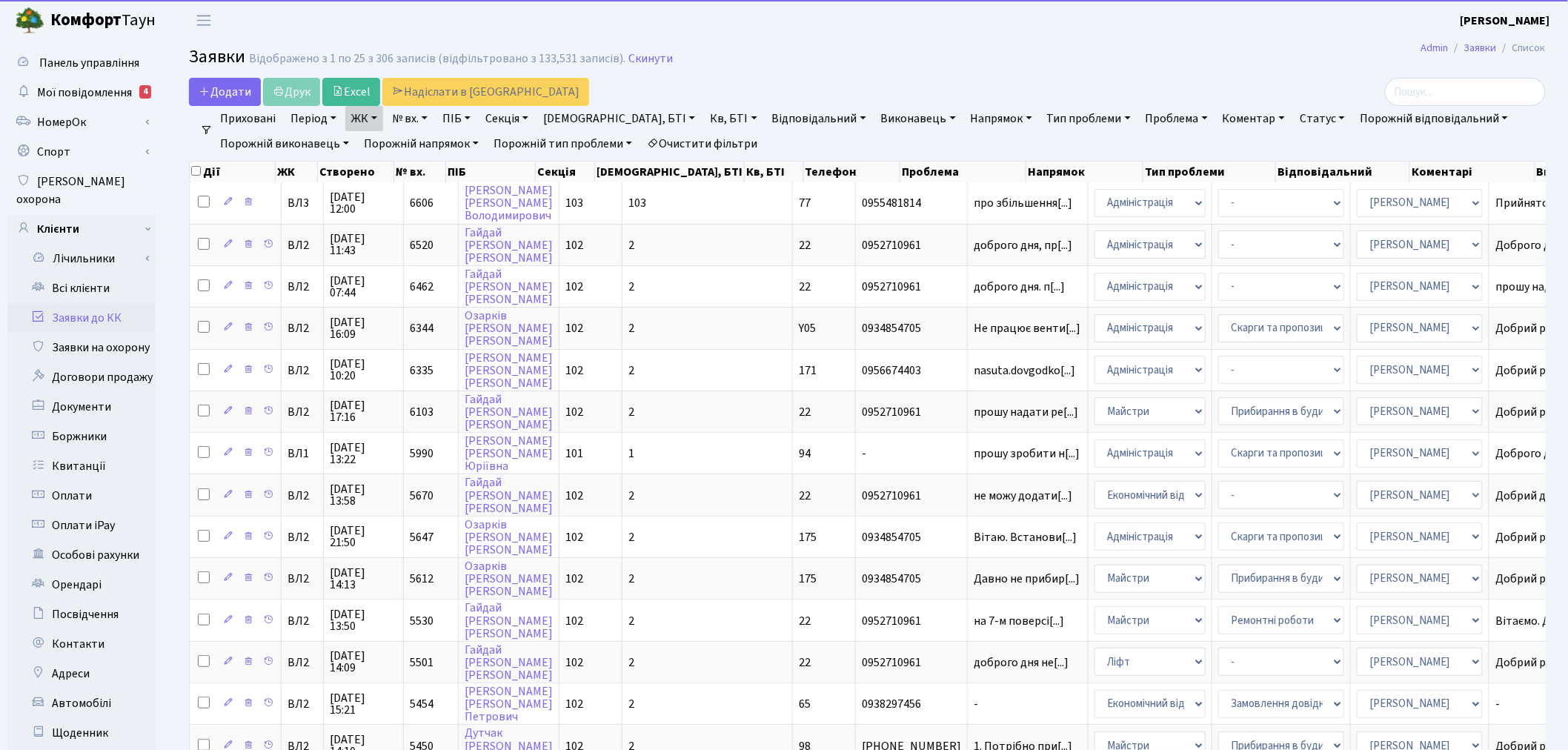
click at [1294, 117] on link "Статус" at bounding box center [1322, 119] width 57 height 25
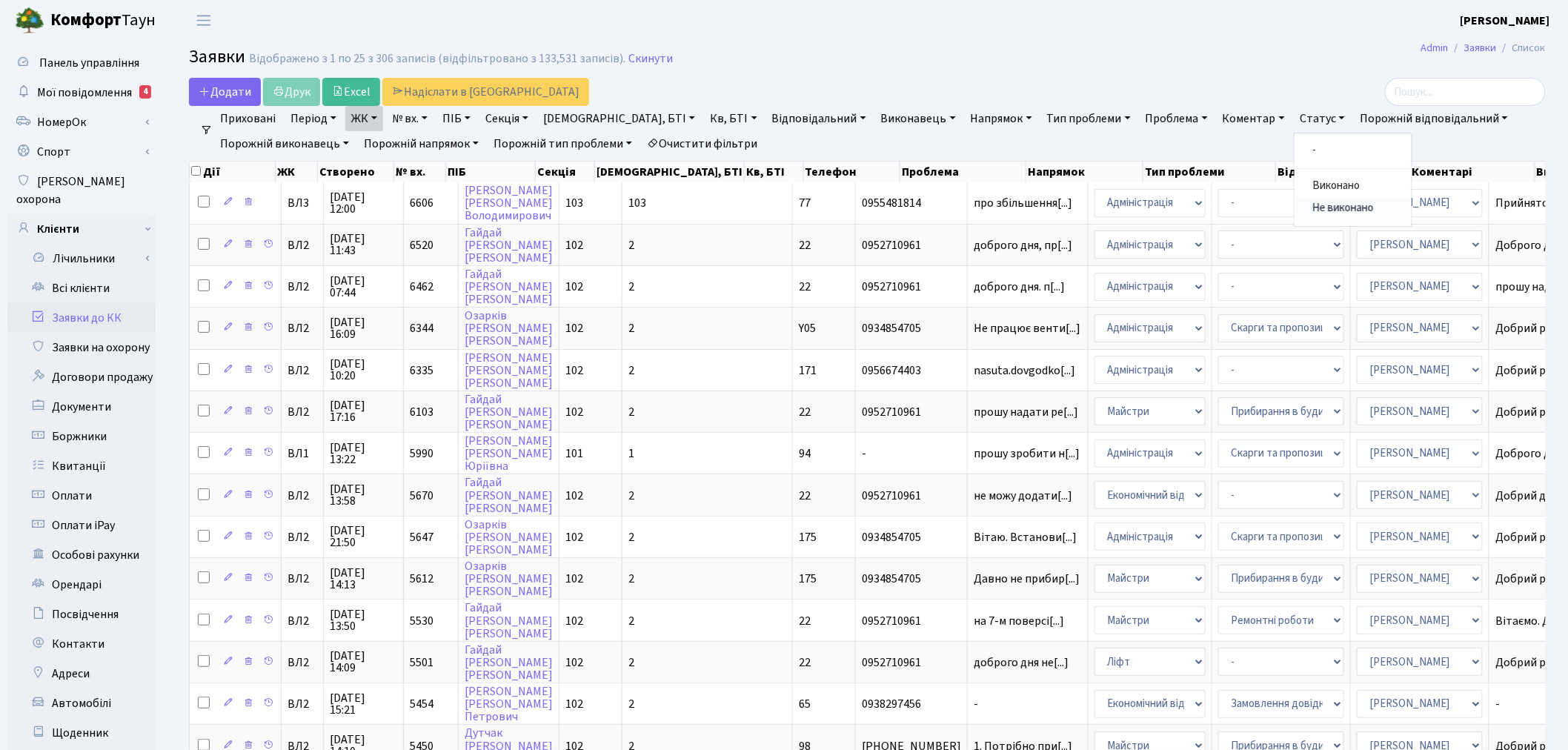
click at [1295, 199] on link "Не виконано" at bounding box center [1353, 208] width 117 height 23
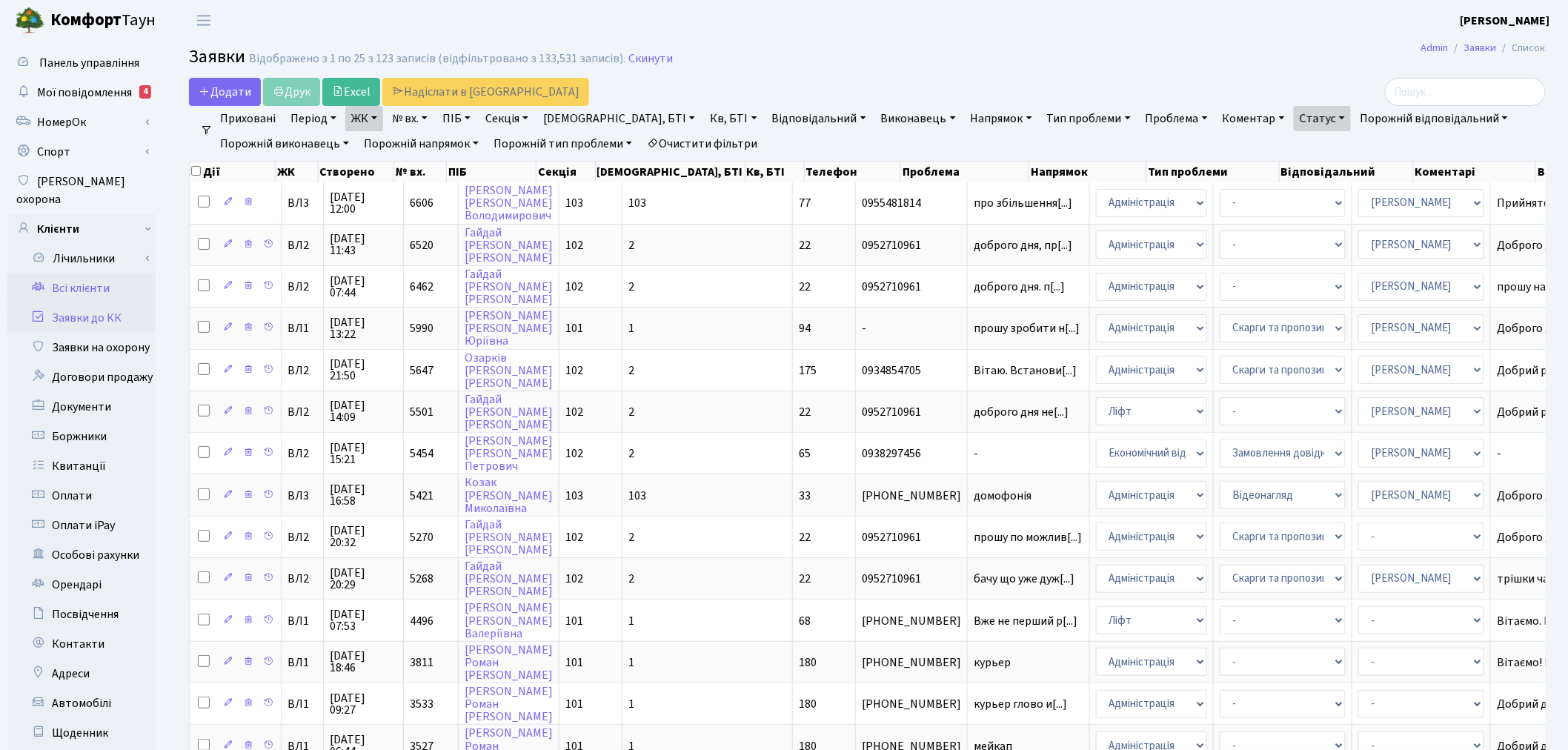
click at [130, 273] on link "Всі клієнти" at bounding box center [81, 288] width 148 height 30
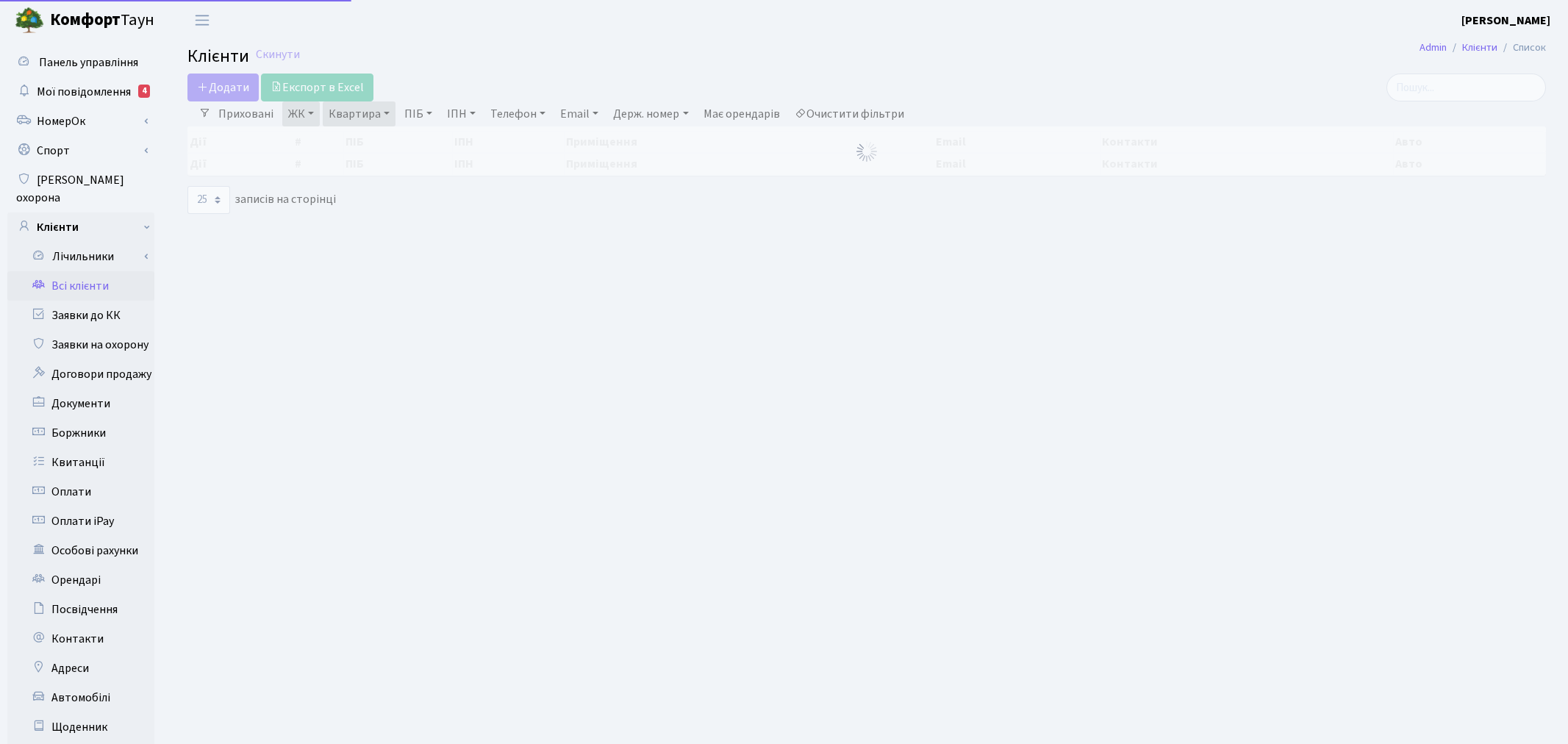
select select "25"
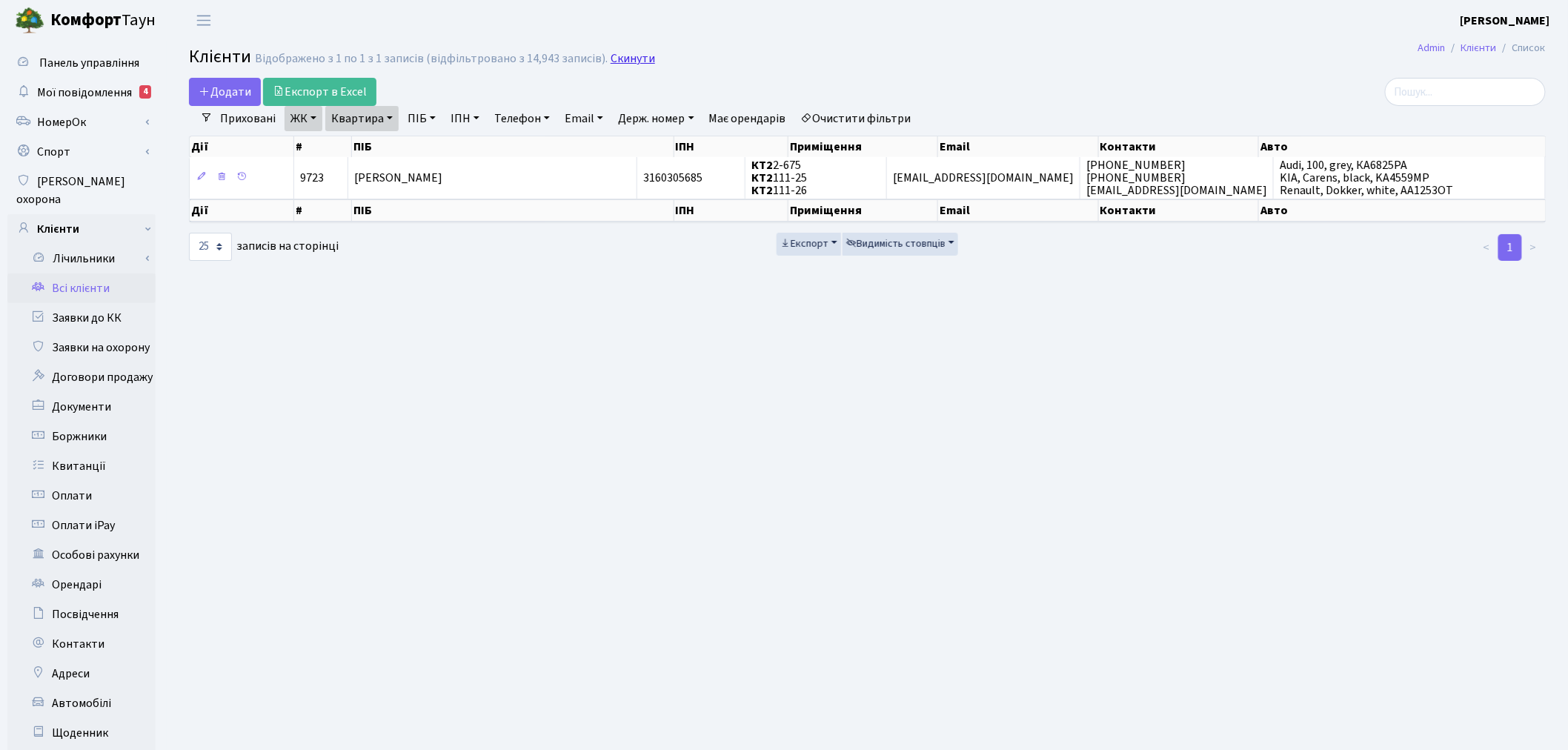
drag, startPoint x: 645, startPoint y: 57, endPoint x: 635, endPoint y: 61, distance: 10.8
click at [643, 57] on h2 "Клієнти Відображено з 1 по 1 з 1 записів (відфільтровано з 14,943 записів). Ски…" at bounding box center [868, 59] width 1357 height 25
click at [635, 61] on link "Скинути" at bounding box center [633, 59] width 45 height 14
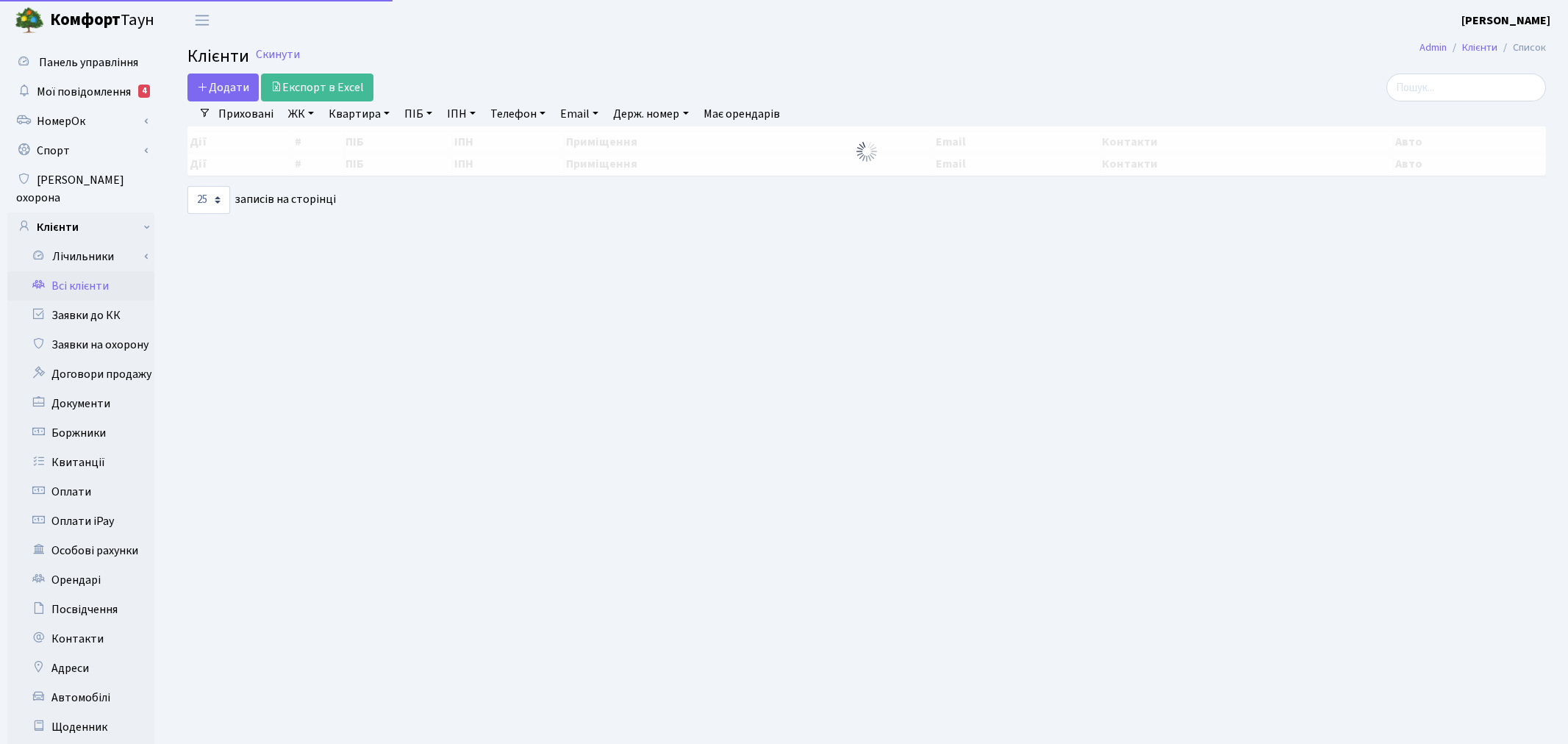
select select
select select "25"
click at [306, 115] on link "ЖК" at bounding box center [301, 114] width 37 height 25
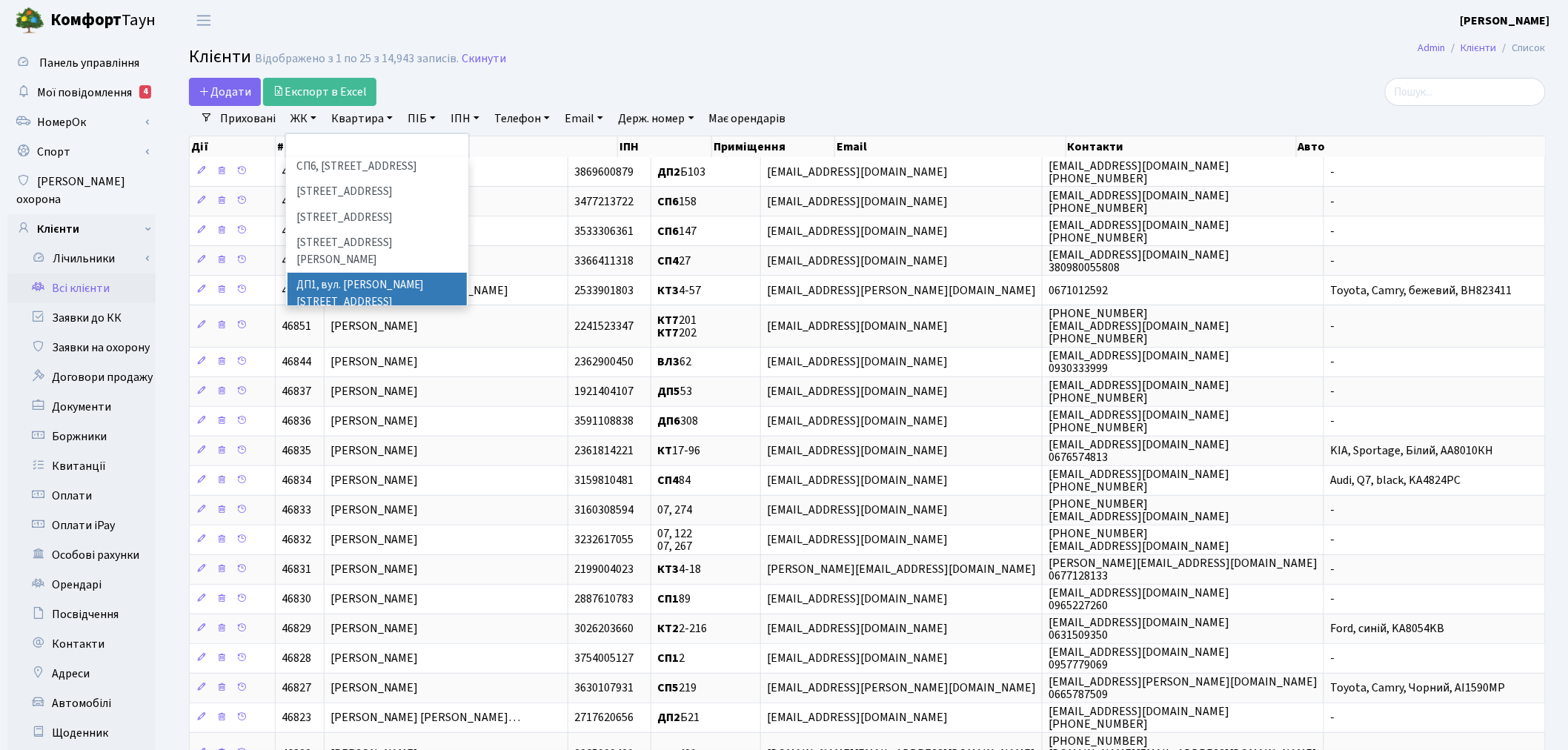
scroll to position [329, 0]
drag, startPoint x: 334, startPoint y: 217, endPoint x: 336, endPoint y: 159, distance: 58.0
click at [334, 262] on li "[STREET_ADDRESS]" at bounding box center [377, 274] width 179 height 26
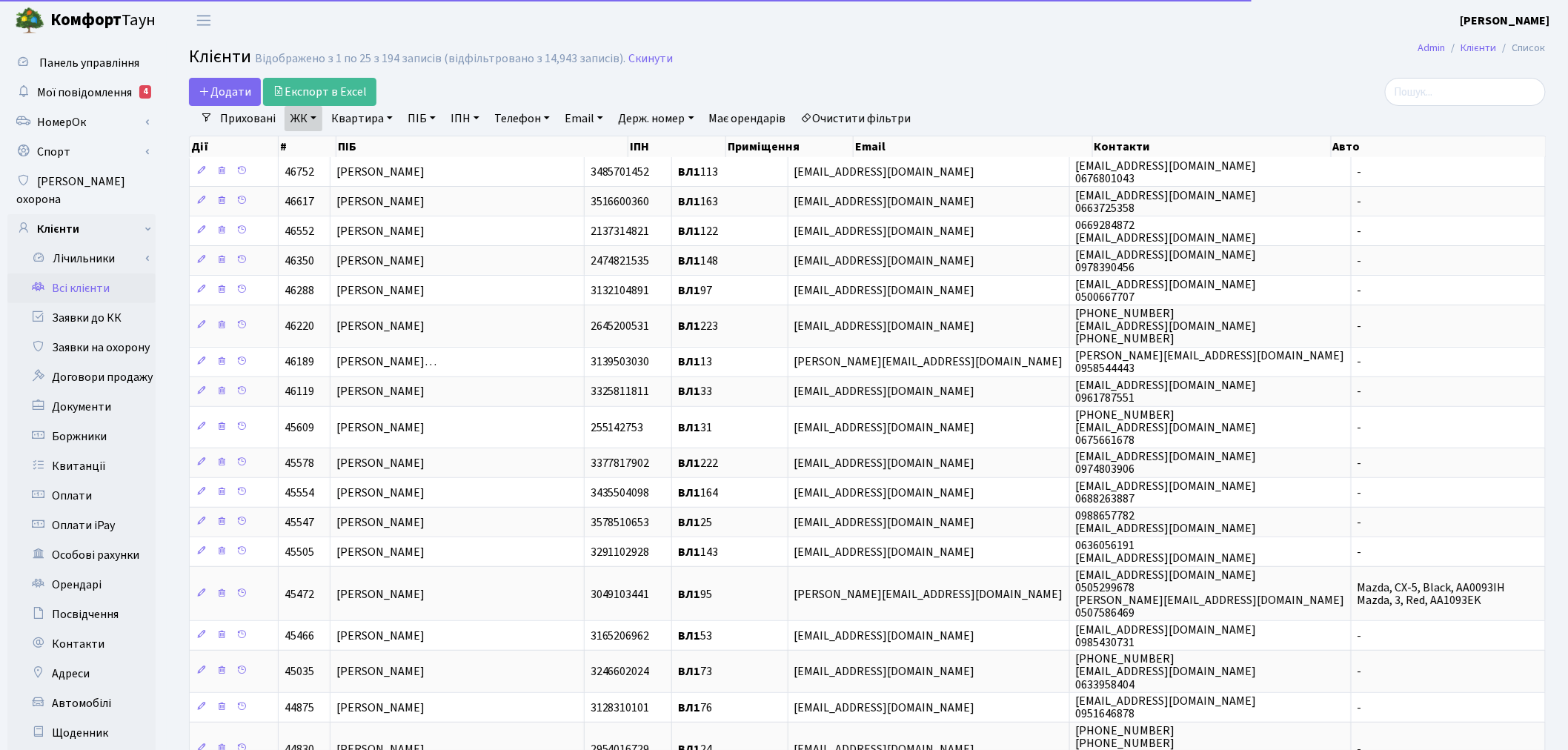
click at [346, 116] on link "Квартира" at bounding box center [361, 119] width 73 height 25
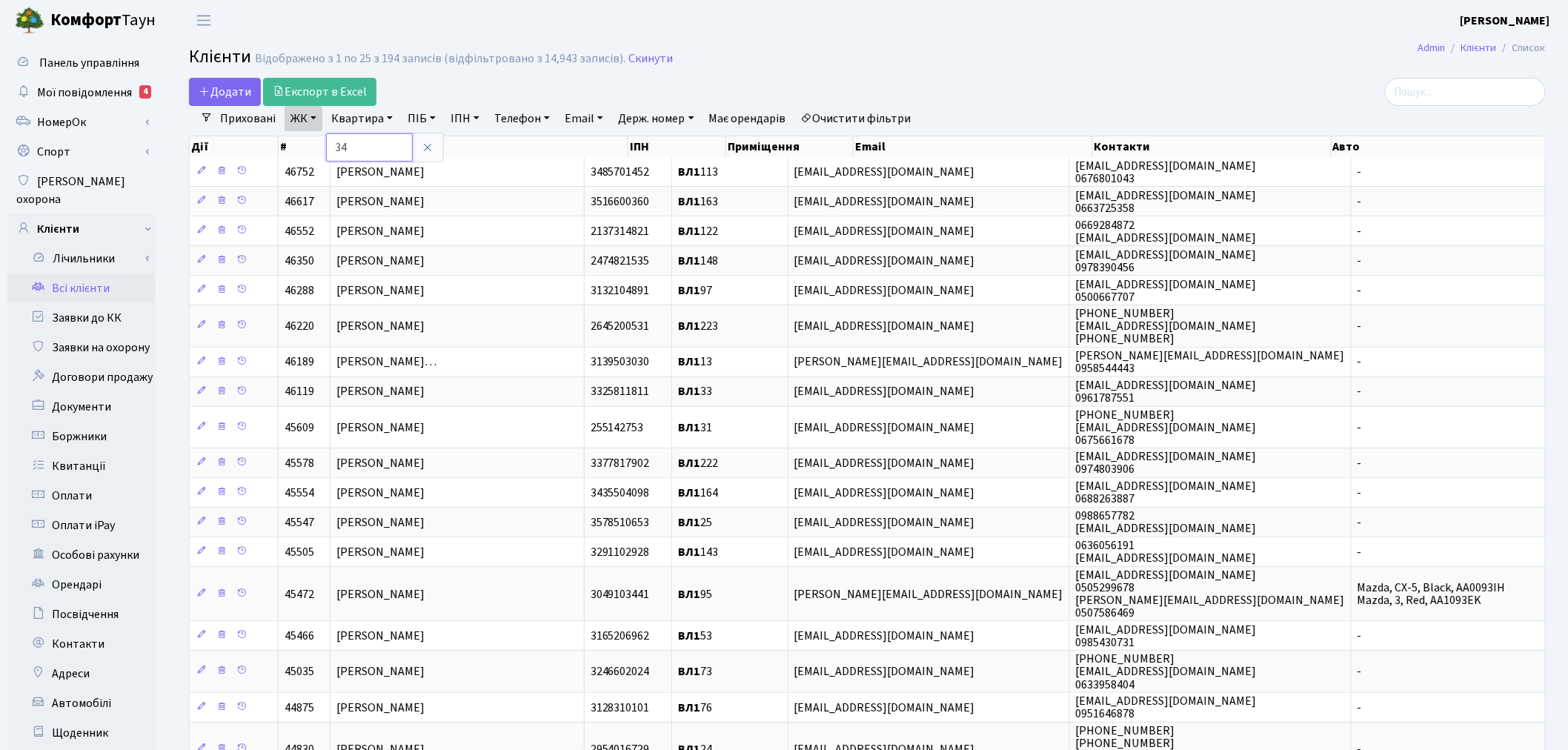
type input "34"
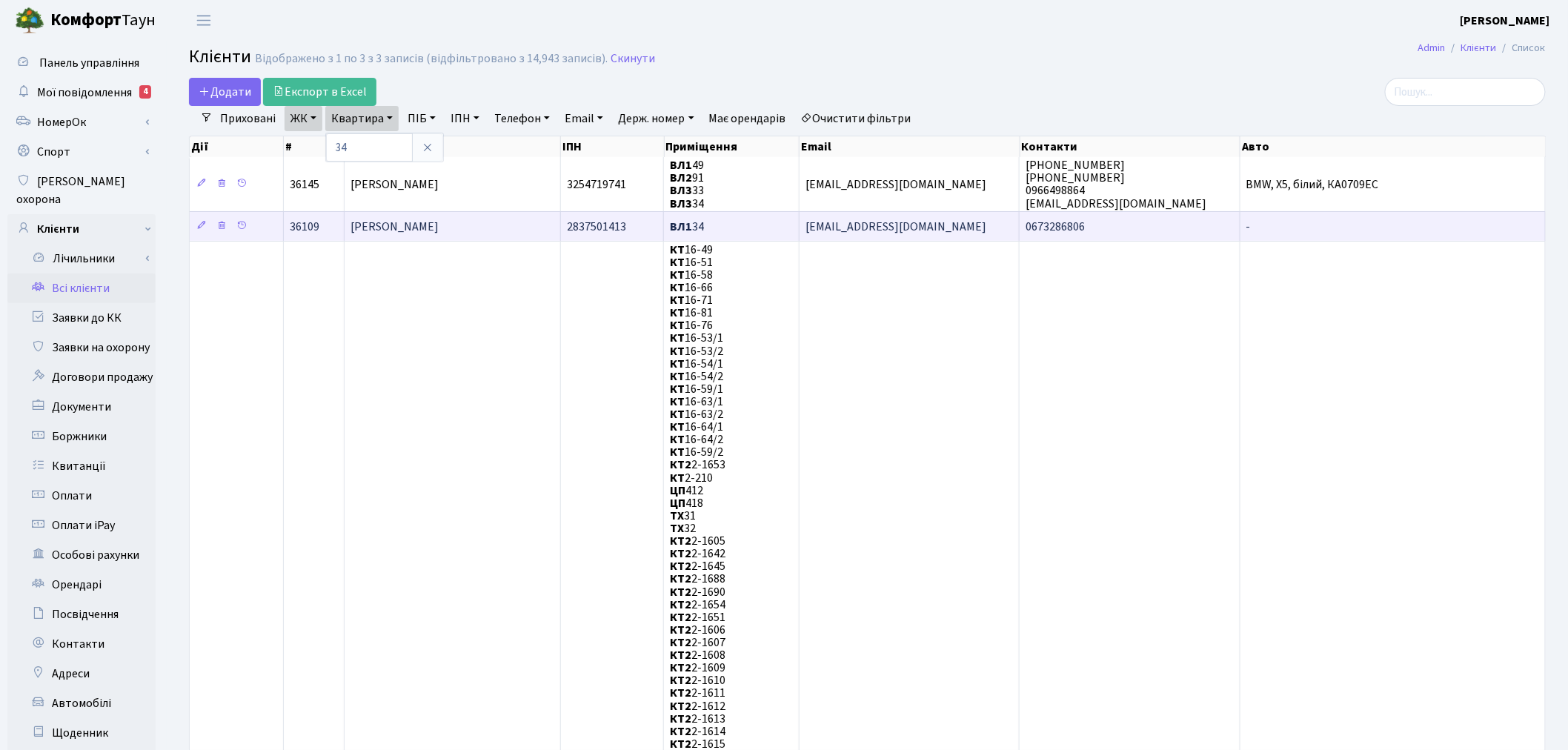
click at [811, 219] on span "[EMAIL_ADDRESS][DOMAIN_NAME]" at bounding box center [896, 226] width 181 height 16
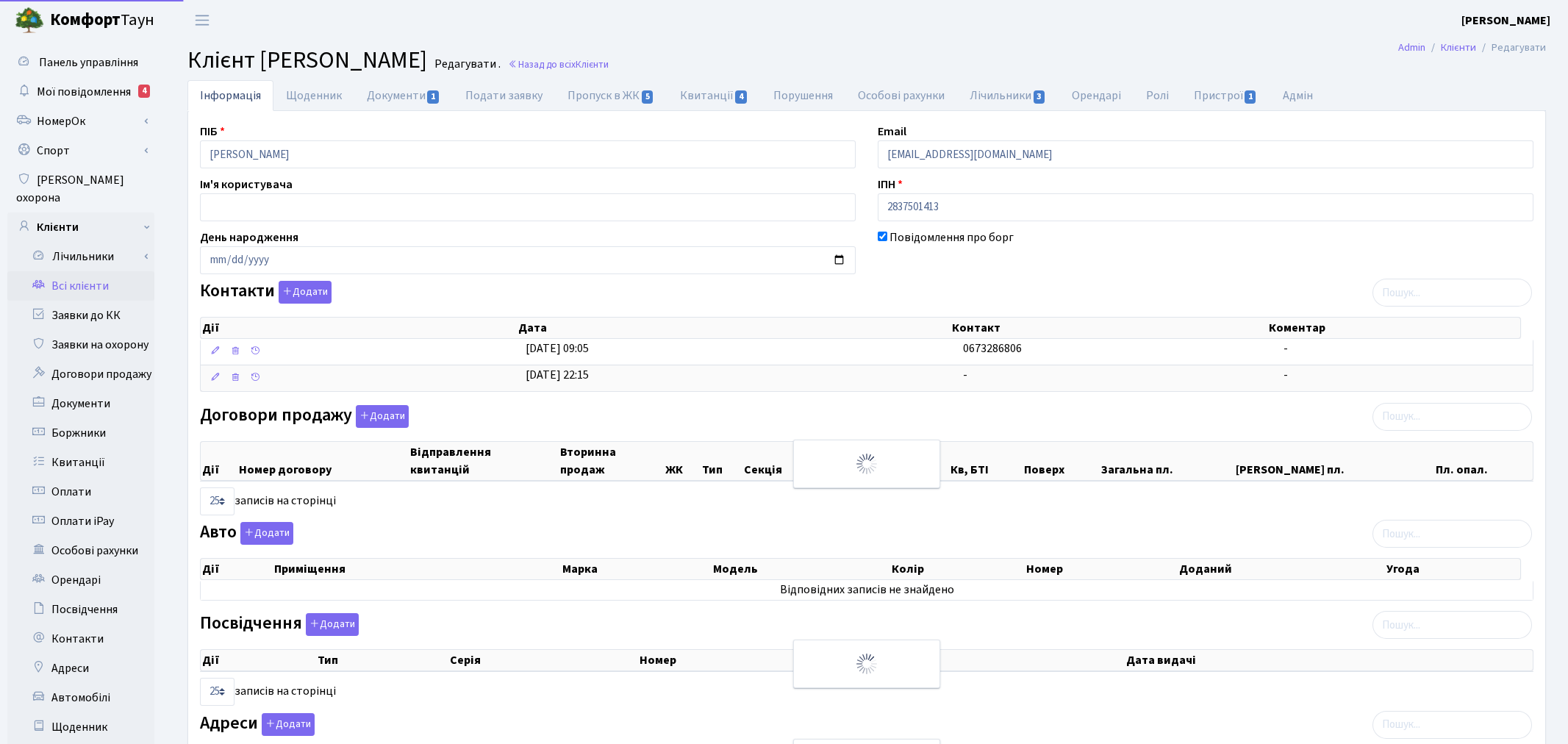
select select "25"
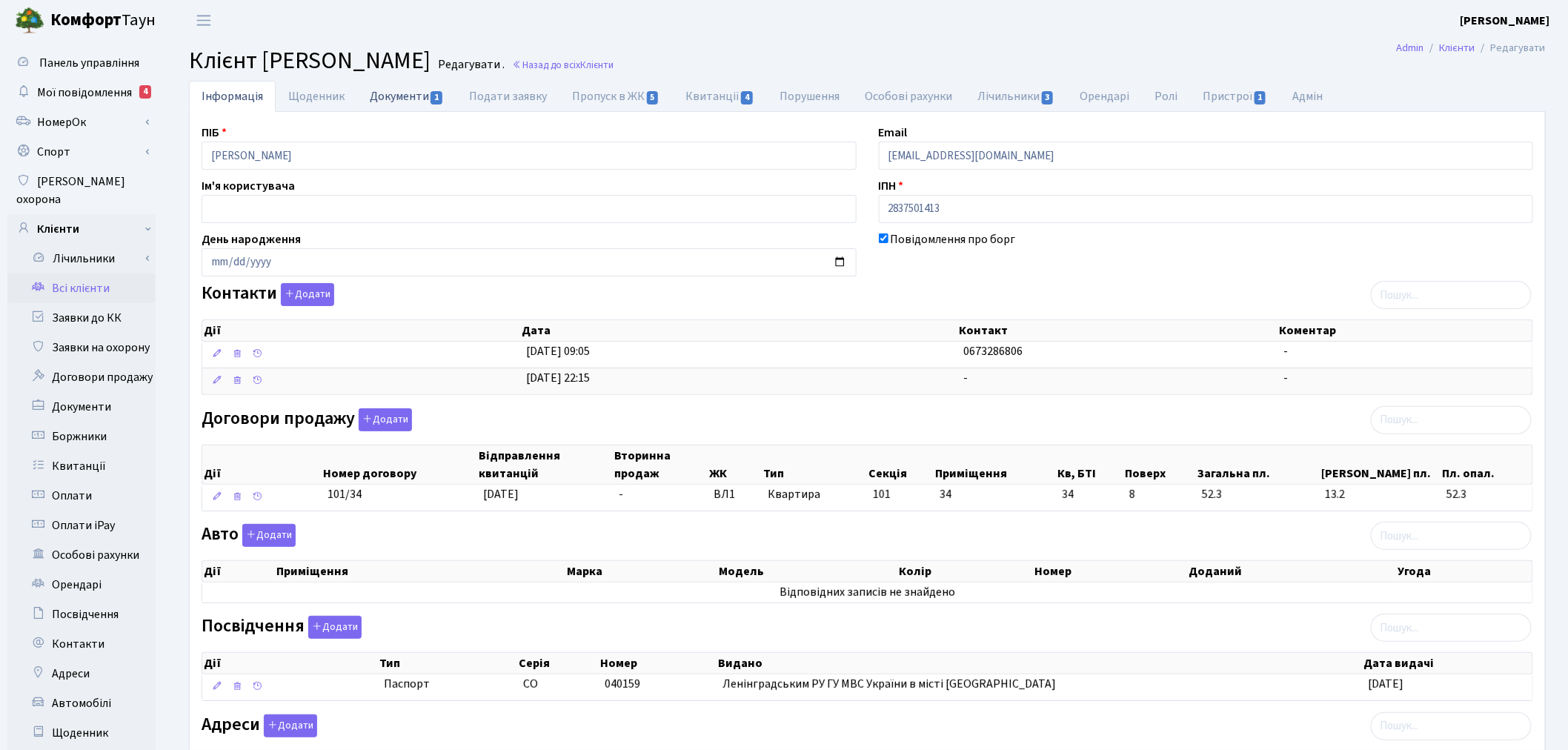
click at [430, 98] on span "1" at bounding box center [436, 97] width 12 height 13
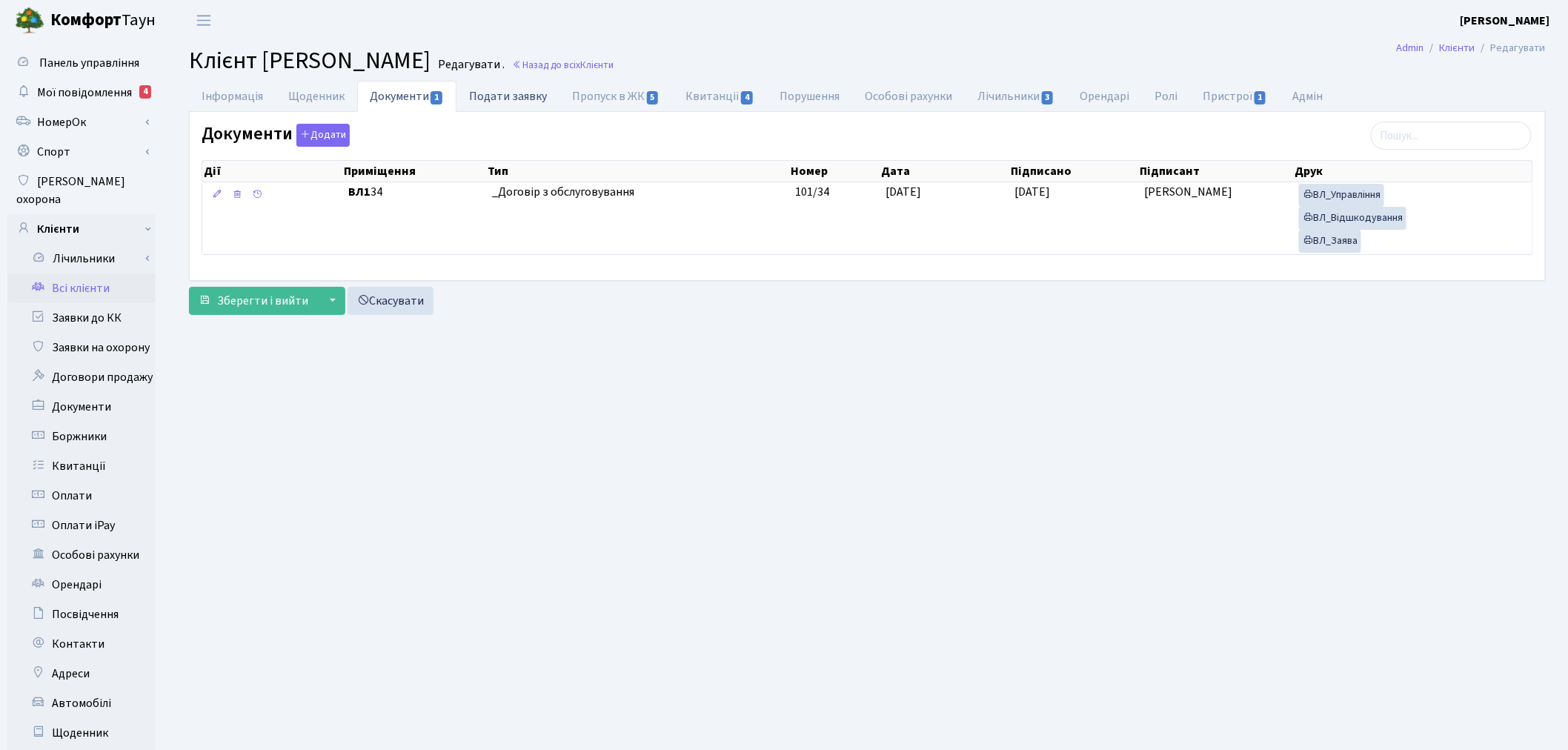
click at [508, 99] on link "Подати заявку" at bounding box center [507, 96] width 103 height 31
select select "25"
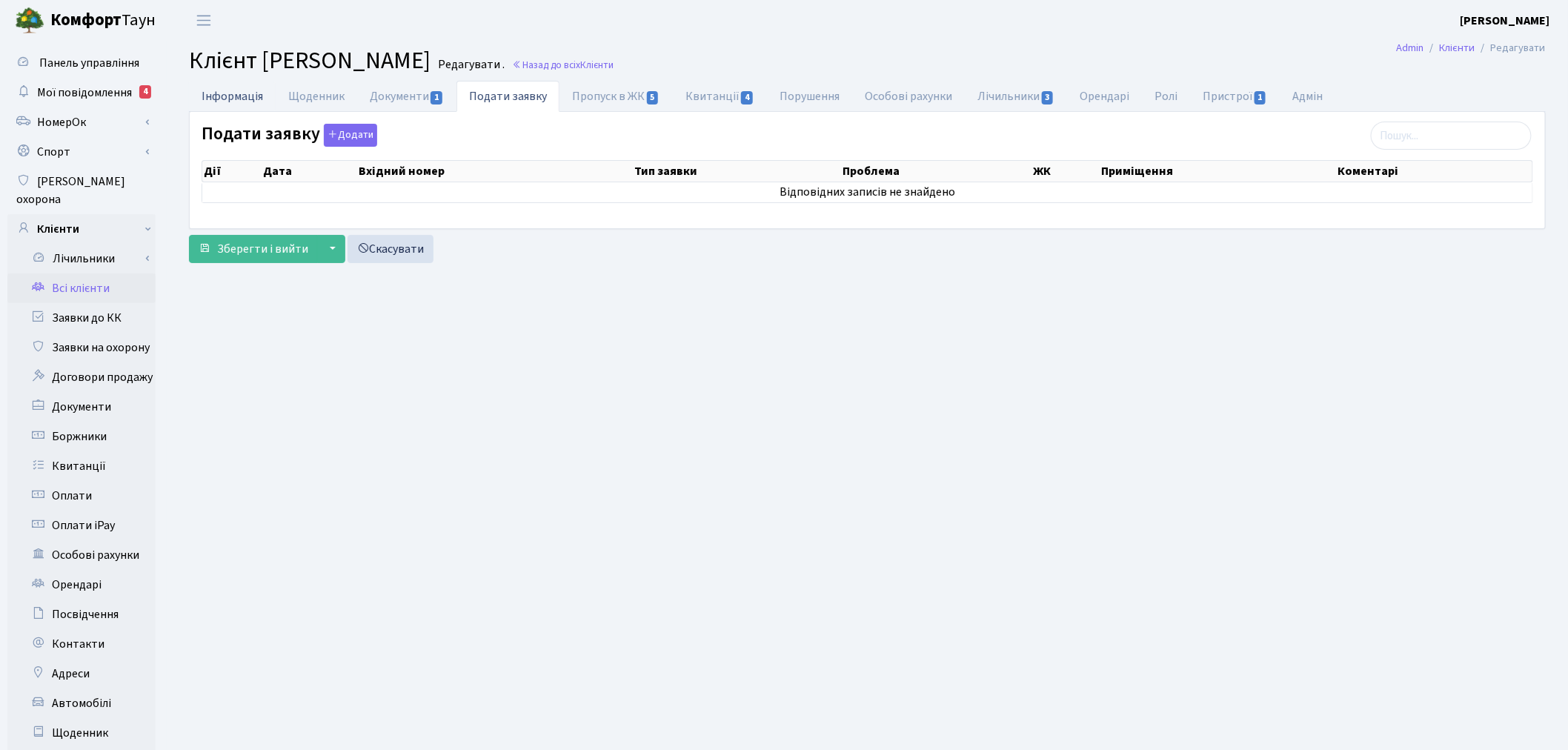
click at [245, 95] on link "Інформація" at bounding box center [232, 96] width 86 height 31
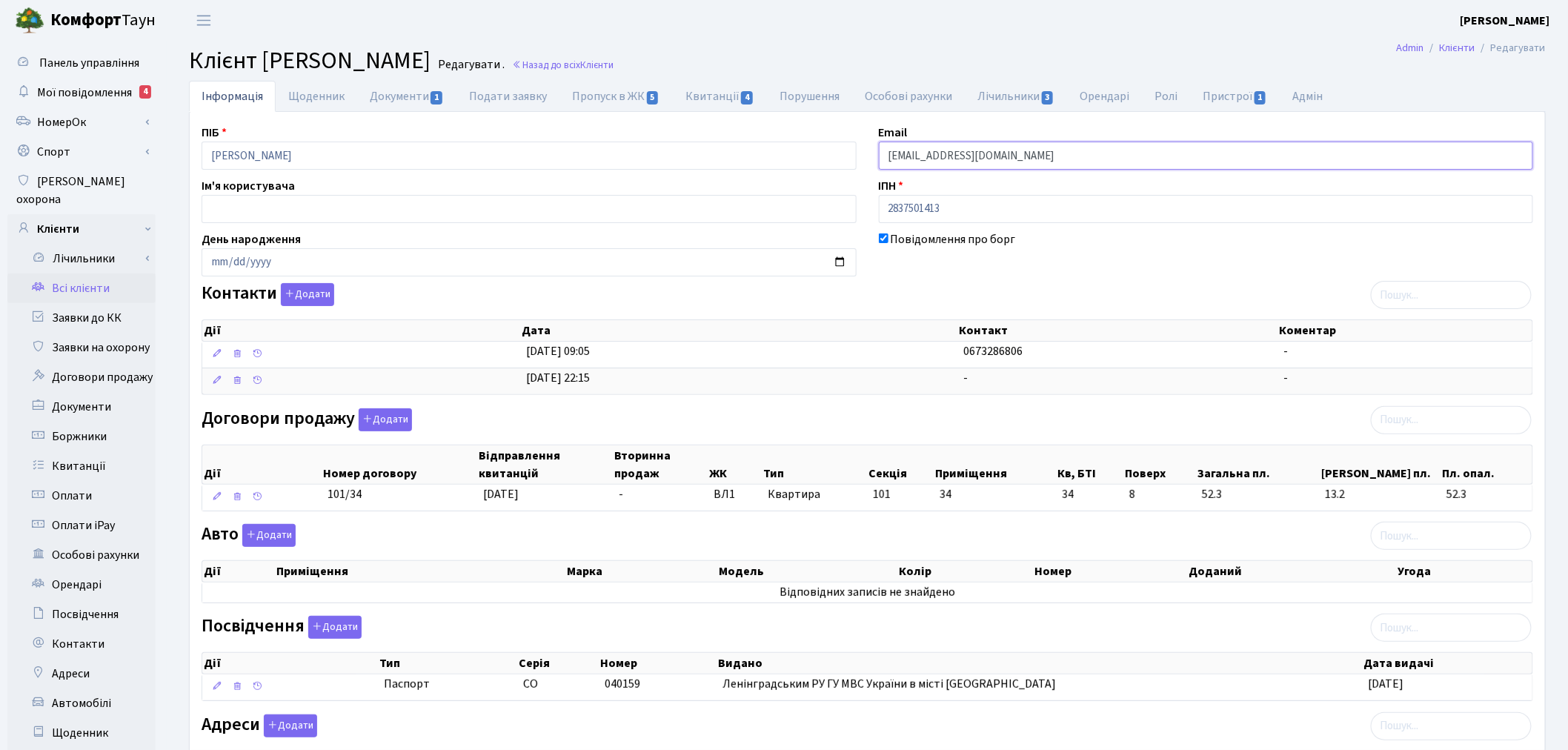
drag, startPoint x: 975, startPoint y: 152, endPoint x: 853, endPoint y: 152, distance: 122.0
click at [853, 152] on div "ПІБ [PERSON_NAME] Email [EMAIL_ADDRESS][DOMAIN_NAME] Ім'я користувача ІПН 28375…" at bounding box center [868, 495] width 1354 height 742
